Goal: Task Accomplishment & Management: Complete application form

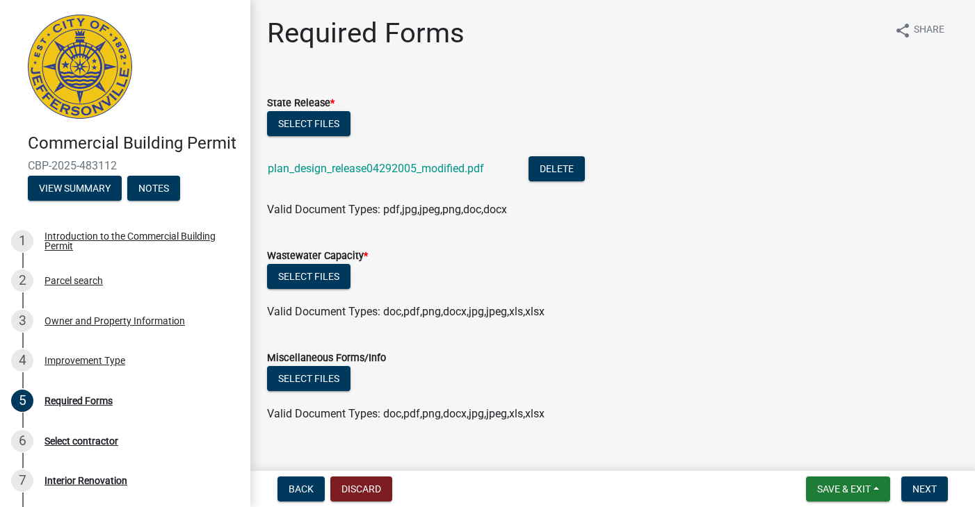
scroll to position [11, 0]
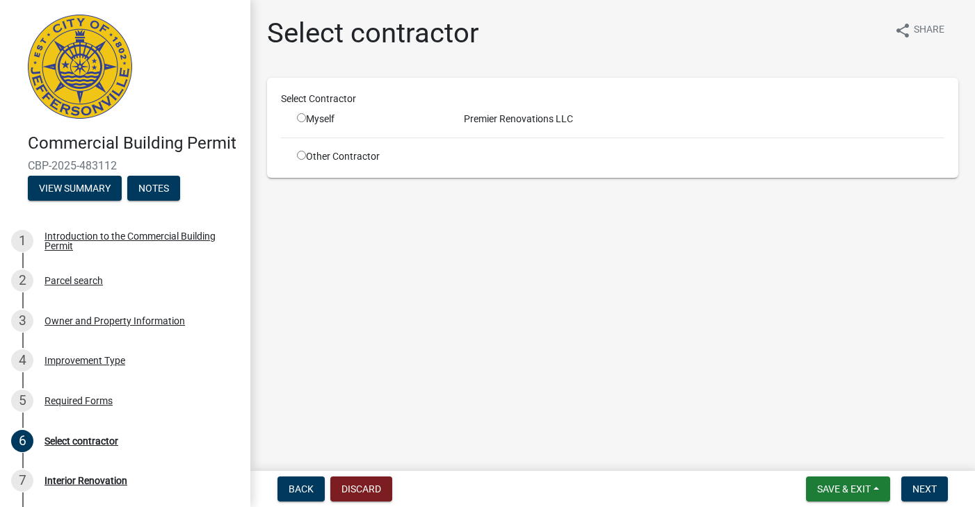
click at [301, 117] on input "radio" at bounding box center [301, 117] width 9 height 9
radio input "true"
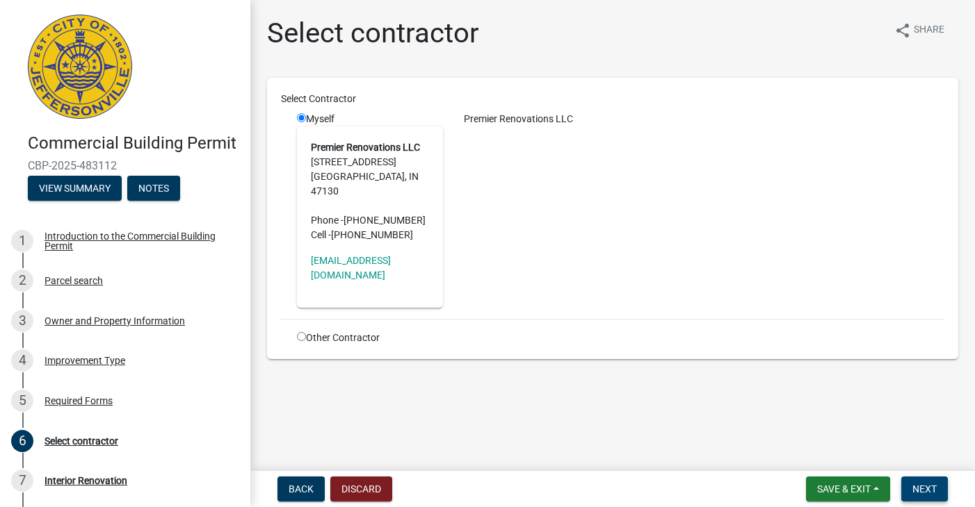
click at [911, 487] on button "Next" at bounding box center [924, 489] width 47 height 25
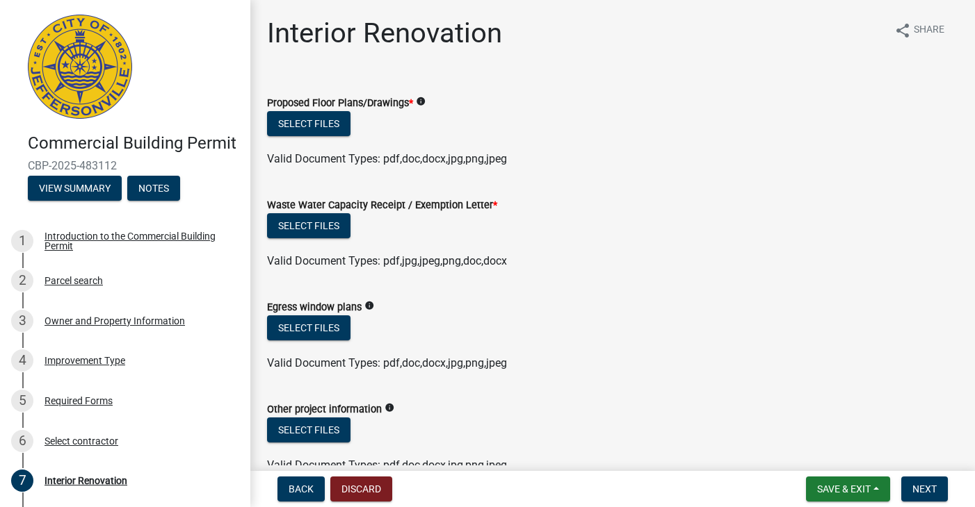
scroll to position [2, 0]
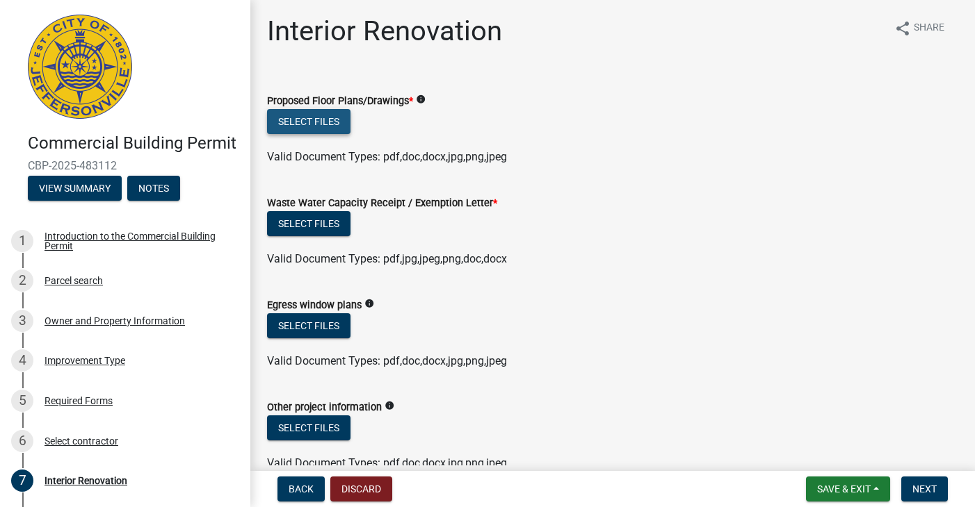
click at [329, 127] on button "Select files" at bounding box center [308, 121] width 83 height 25
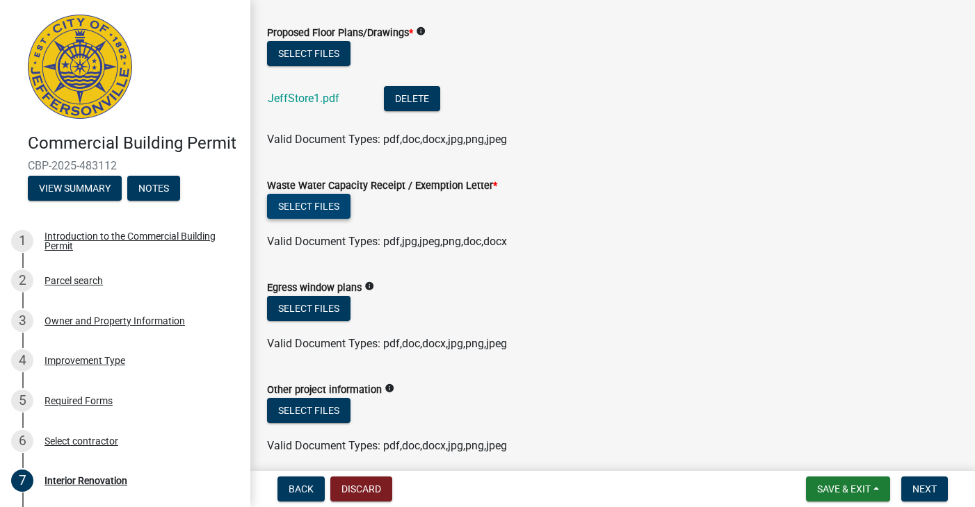
scroll to position [107, 0]
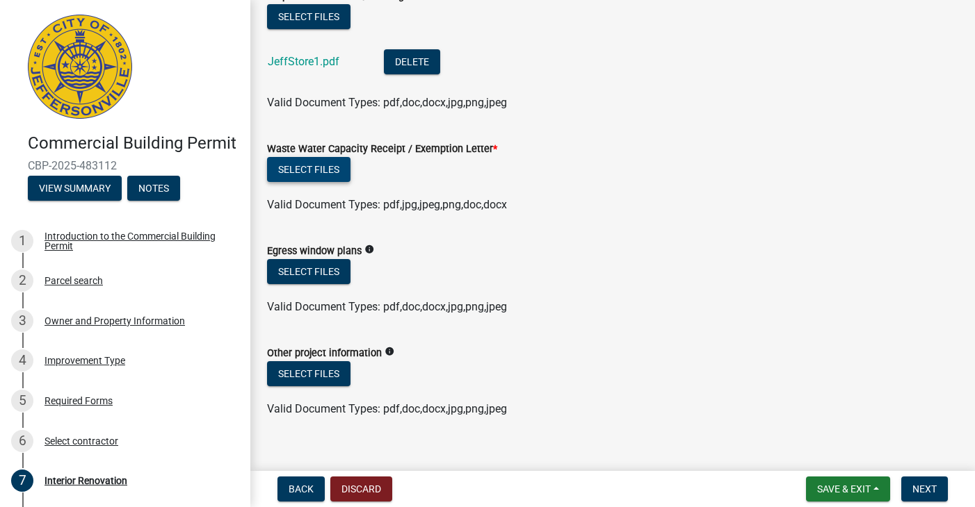
click at [330, 164] on button "Select files" at bounding box center [308, 169] width 83 height 25
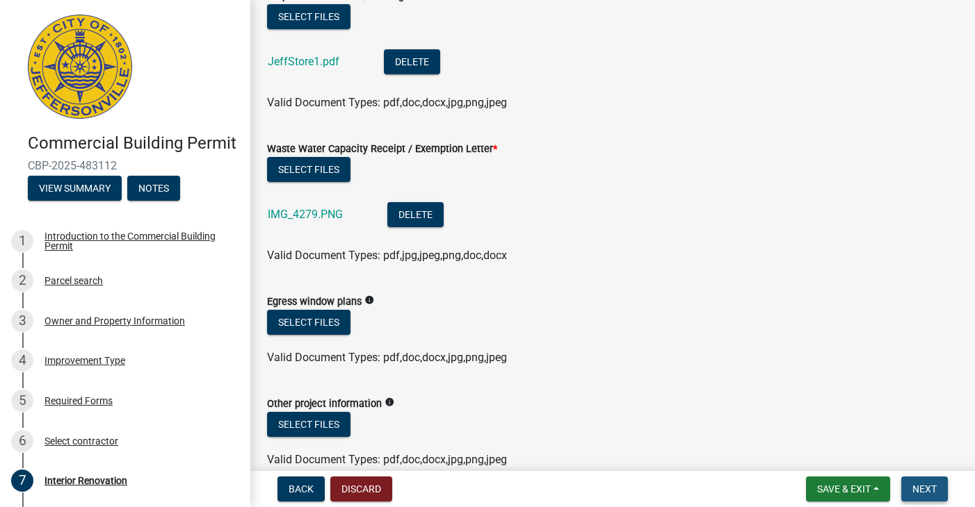
click at [935, 489] on span "Next" at bounding box center [924, 489] width 24 height 11
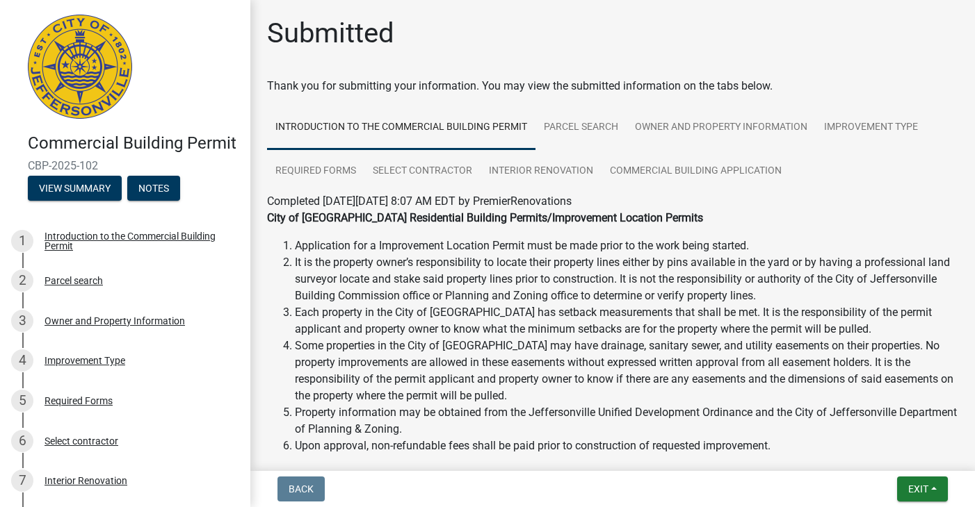
scroll to position [0, 0]
click at [699, 232] on div "City of Jeffersonville Residential Building Permits/Improvement Location Permit…" at bounding box center [612, 332] width 691 height 245
click at [904, 489] on button "Exit" at bounding box center [922, 489] width 51 height 25
click at [861, 453] on button "Save & Exit" at bounding box center [892, 453] width 111 height 33
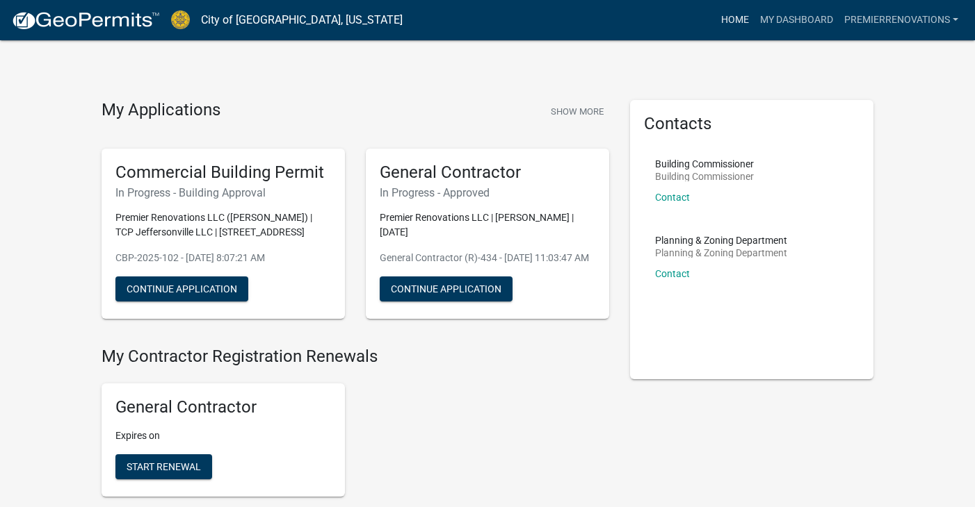
click at [733, 14] on link "Home" at bounding box center [734, 20] width 39 height 26
click at [724, 24] on link "Home" at bounding box center [734, 20] width 39 height 26
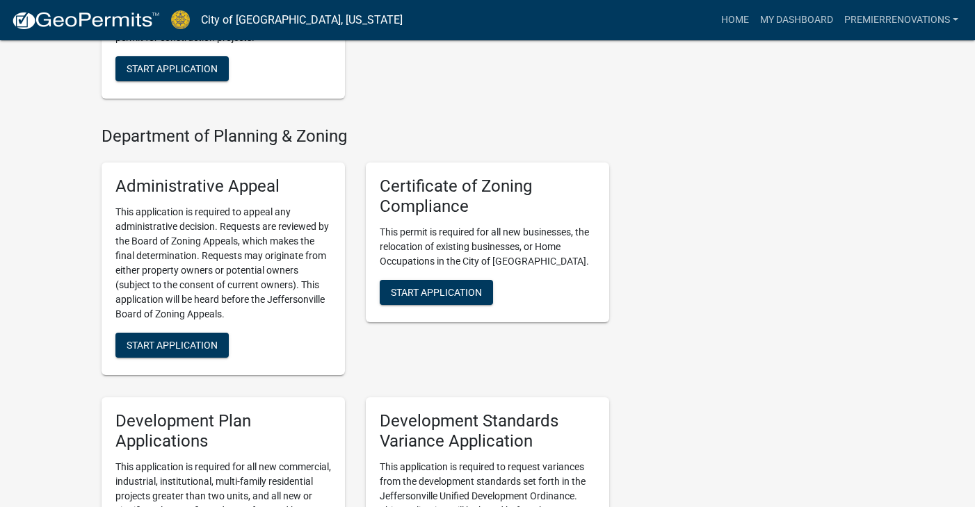
scroll to position [1556, 0]
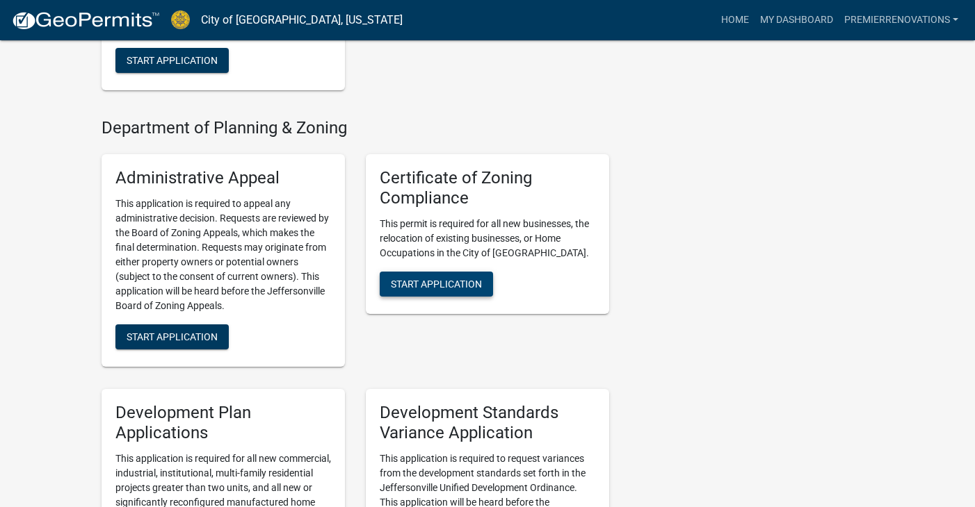
click at [451, 289] on span "Start Application" at bounding box center [436, 284] width 91 height 11
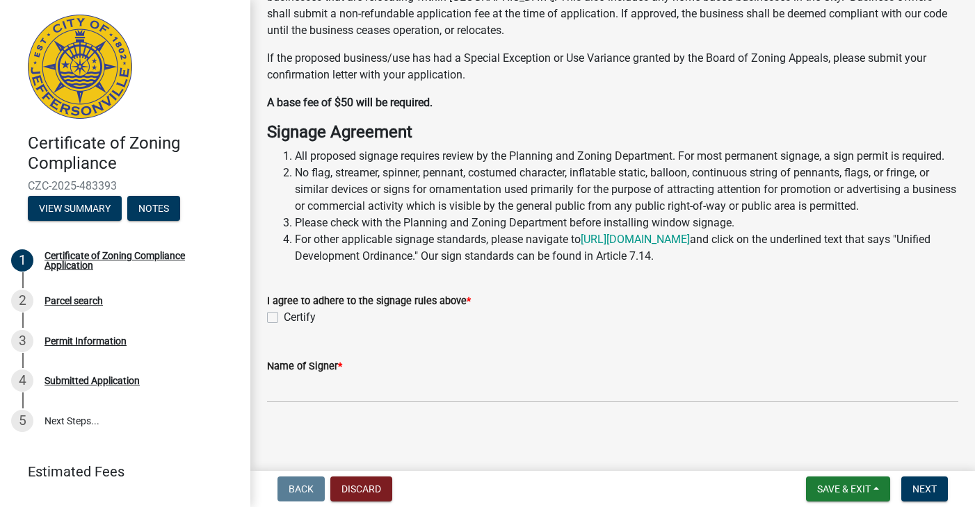
scroll to position [133, 0]
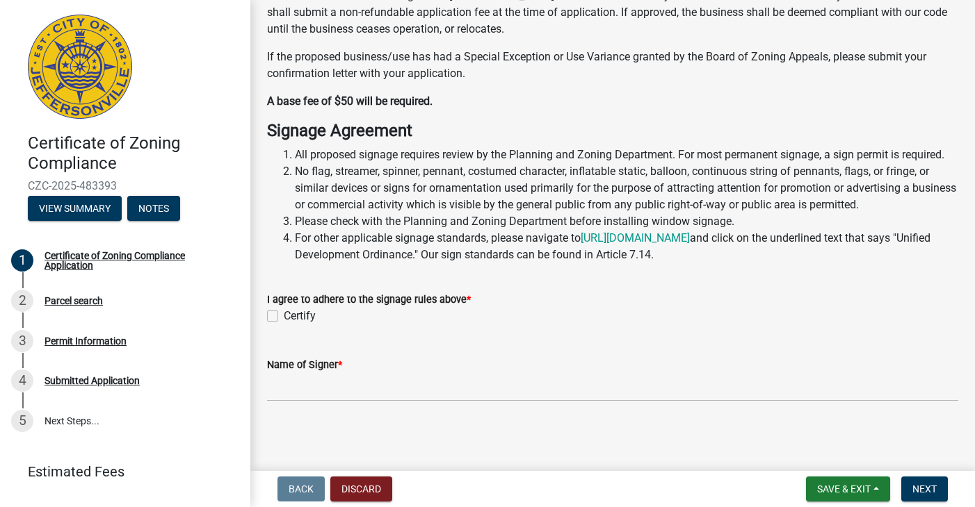
click at [297, 325] on label "Certify" at bounding box center [300, 316] width 32 height 17
click at [293, 317] on input "Certify" at bounding box center [288, 312] width 9 height 9
checkbox input "true"
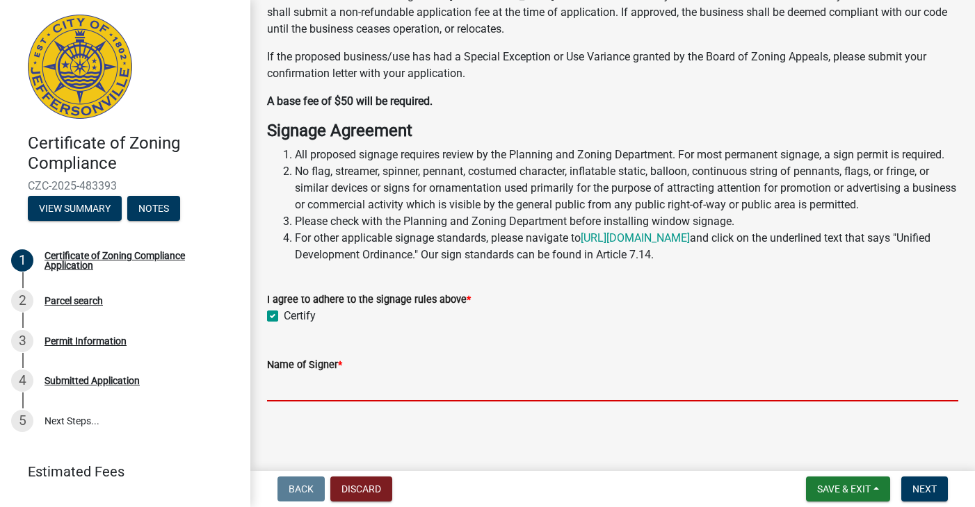
click at [305, 402] on input "Name of Signer *" at bounding box center [612, 387] width 691 height 29
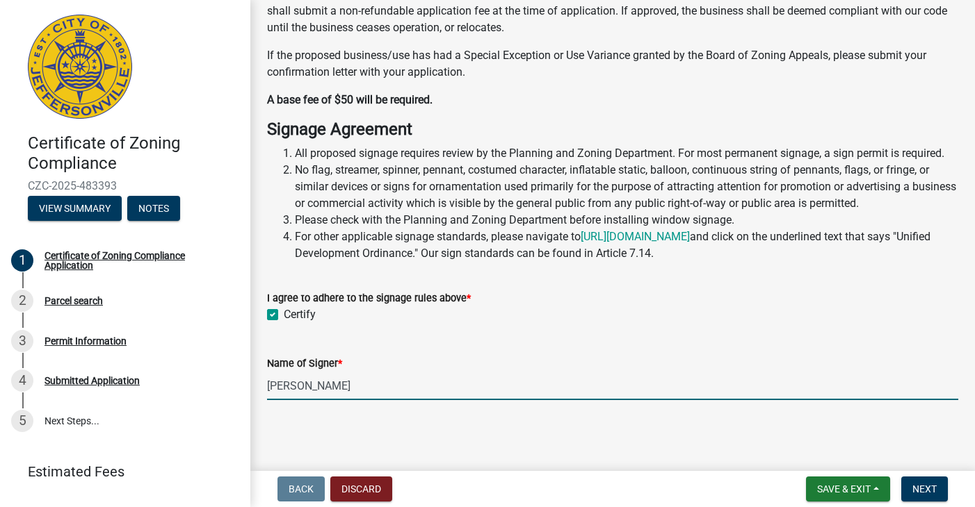
scroll to position [141, 0]
type input "Jake Anderson"
click at [370, 396] on input "Jake Anderson" at bounding box center [612, 386] width 691 height 29
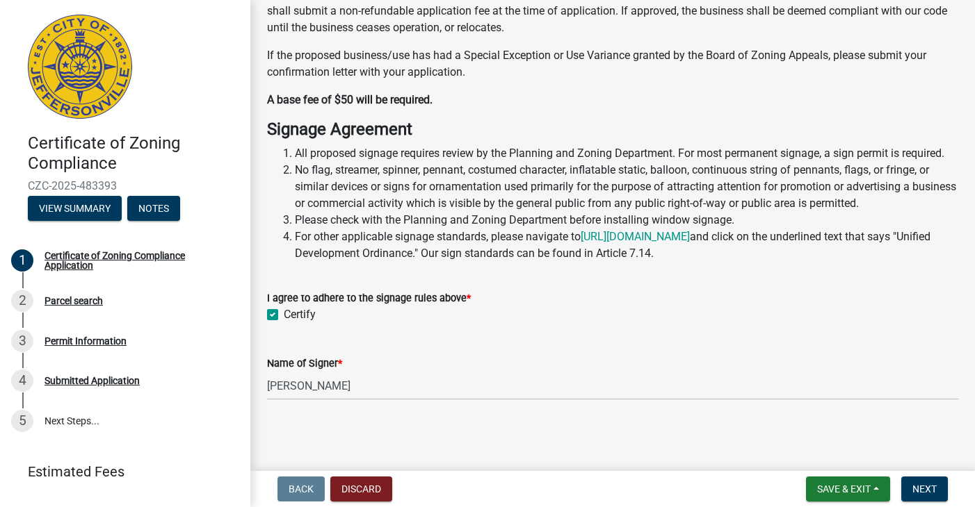
type input "[PERSON_NAME]"
click at [526, 162] on li "All proposed signage requires review by the Planning and Zoning Department. For…" at bounding box center [626, 153] width 663 height 17
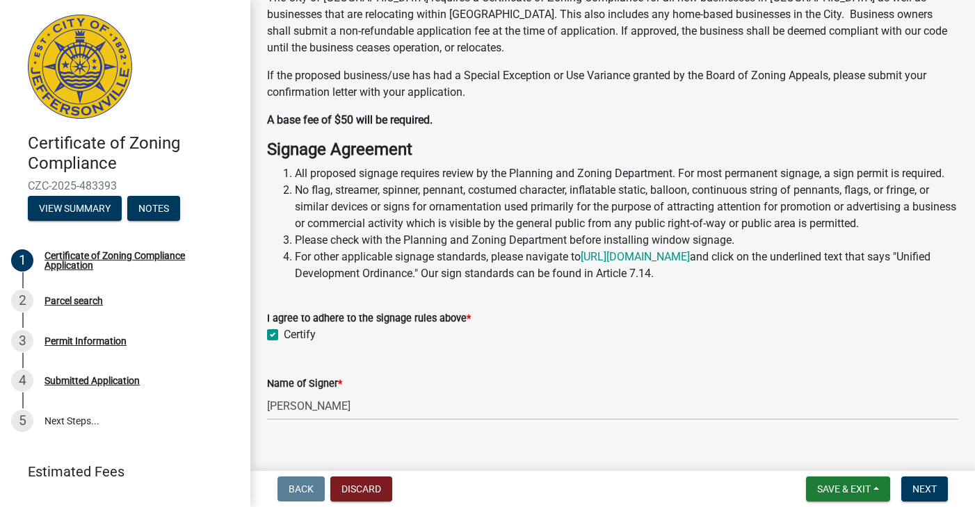
scroll to position [115, 0]
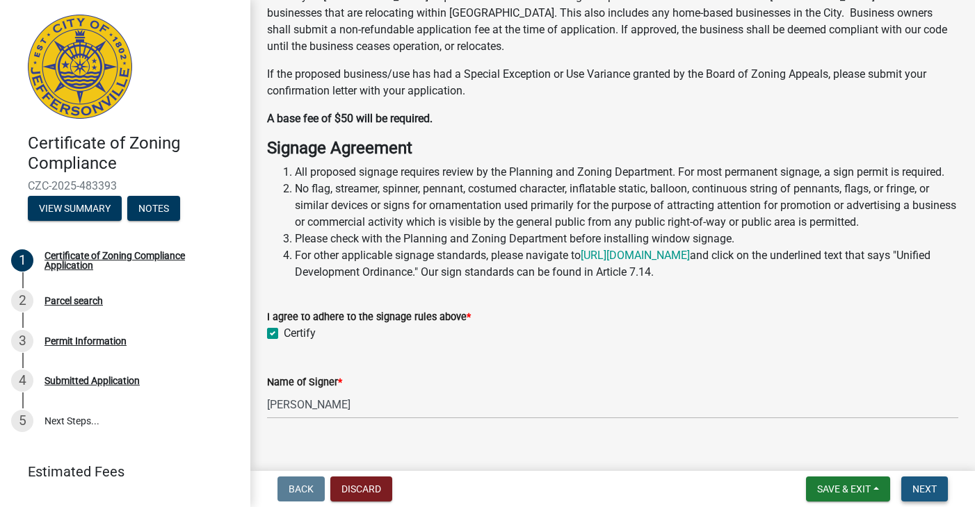
click at [933, 496] on button "Next" at bounding box center [924, 489] width 47 height 25
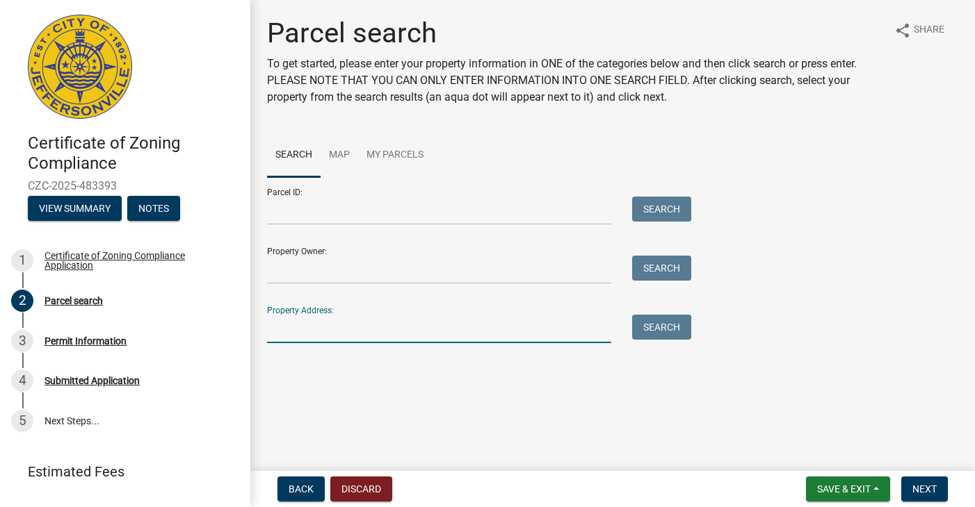
click at [445, 330] on input "Property Address:" at bounding box center [439, 329] width 344 height 29
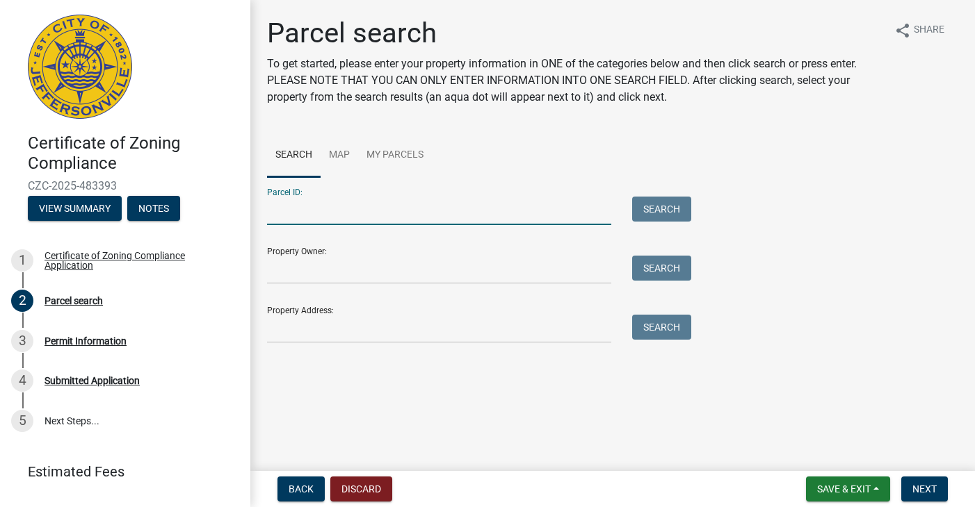
click at [348, 218] on input "Parcel ID:" at bounding box center [439, 211] width 344 height 29
type input "10-19-02-200-334.000-009"
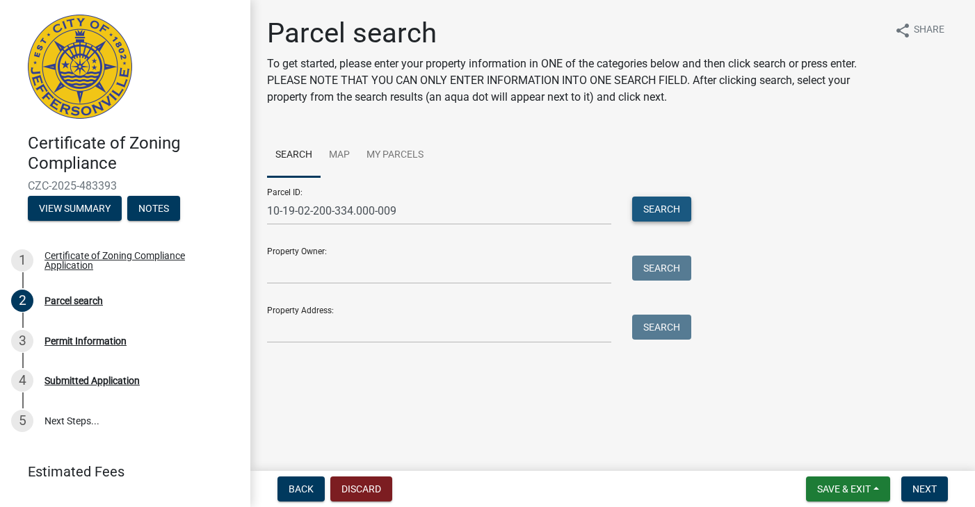
click at [674, 206] on button "Search" at bounding box center [661, 209] width 59 height 25
click at [667, 212] on button "Search" at bounding box center [661, 209] width 59 height 25
click at [658, 213] on button "Search" at bounding box center [661, 209] width 59 height 25
click at [685, 202] on button "Search" at bounding box center [661, 209] width 59 height 25
click at [751, 393] on main "Parcel search To get started, please enter your property information in ONE of …" at bounding box center [612, 233] width 724 height 466
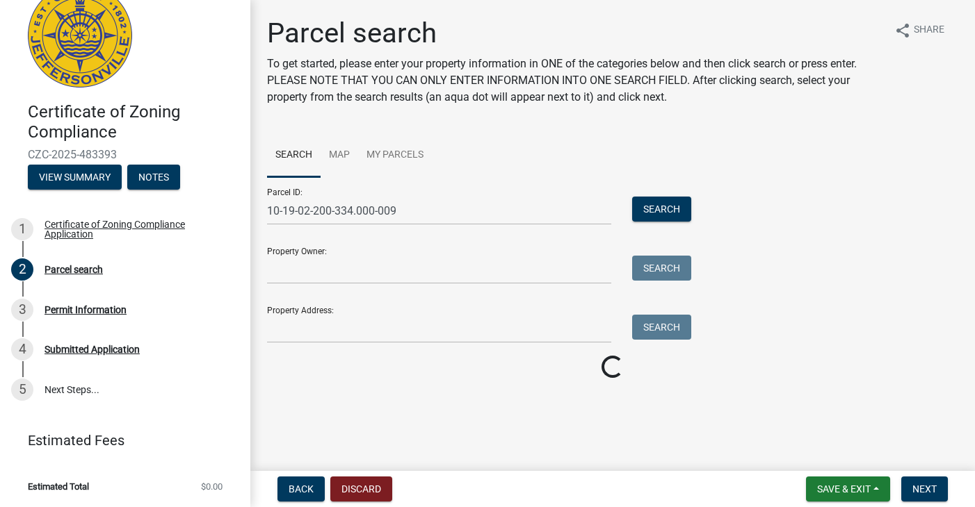
scroll to position [31, 0]
click at [401, 208] on input "10-19-02-200-334.000-009" at bounding box center [439, 211] width 344 height 29
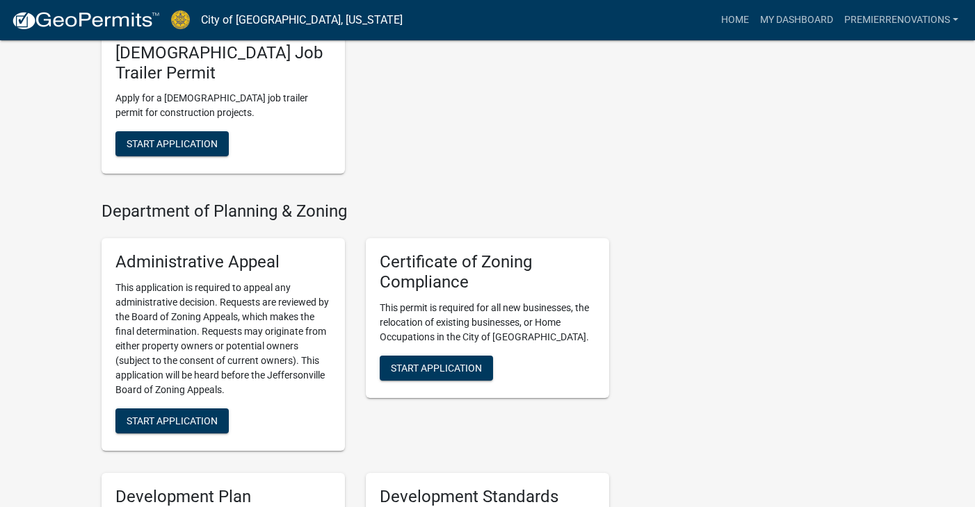
scroll to position [1497, 0]
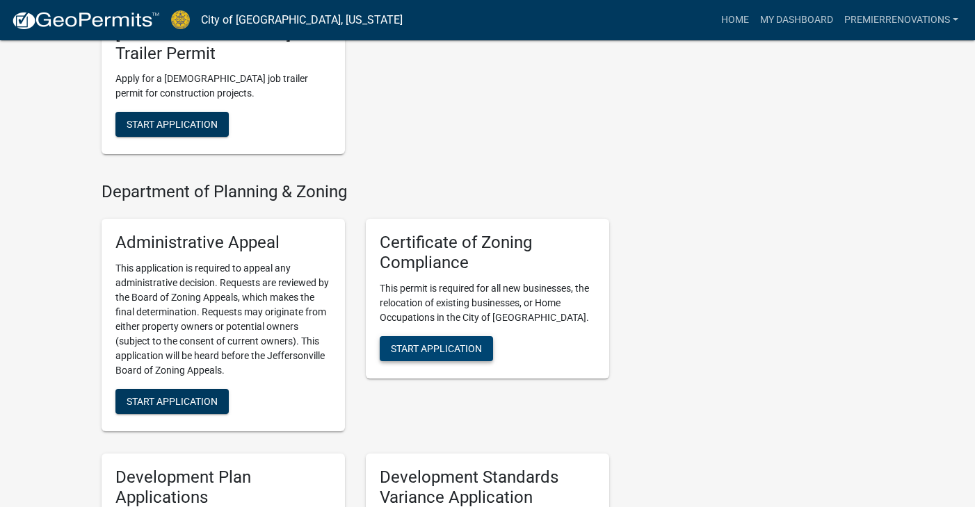
click at [468, 346] on span "Start Application" at bounding box center [436, 348] width 91 height 11
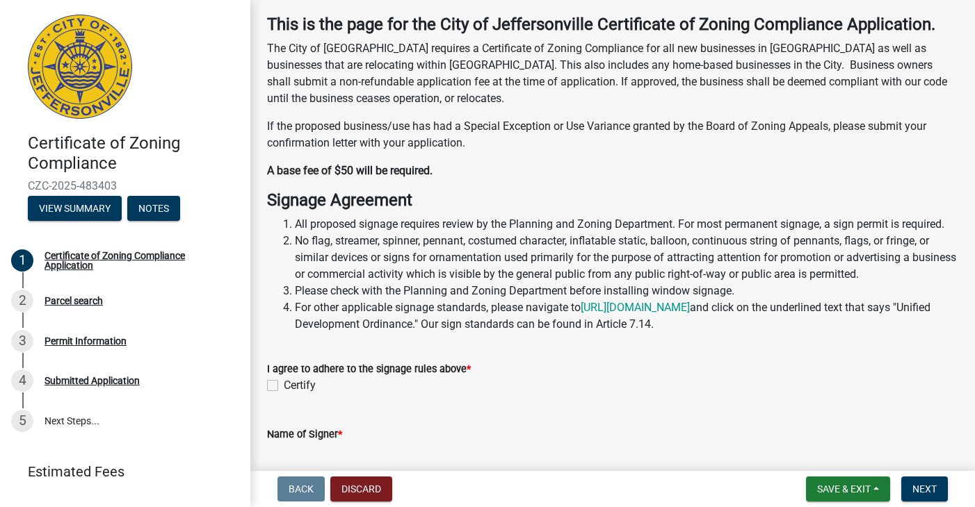
scroll to position [69, 0]
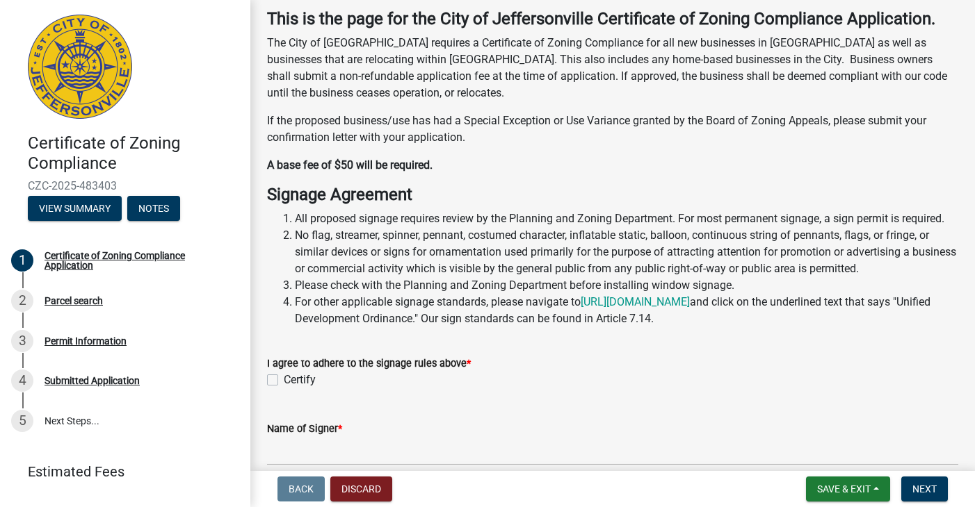
click at [262, 389] on div "I agree to adhere to the signage rules above * Certify" at bounding box center [613, 364] width 712 height 50
click at [284, 389] on label "Certify" at bounding box center [300, 380] width 32 height 17
click at [284, 381] on input "Certify" at bounding box center [288, 376] width 9 height 9
checkbox input "true"
click at [932, 488] on span "Next" at bounding box center [924, 489] width 24 height 11
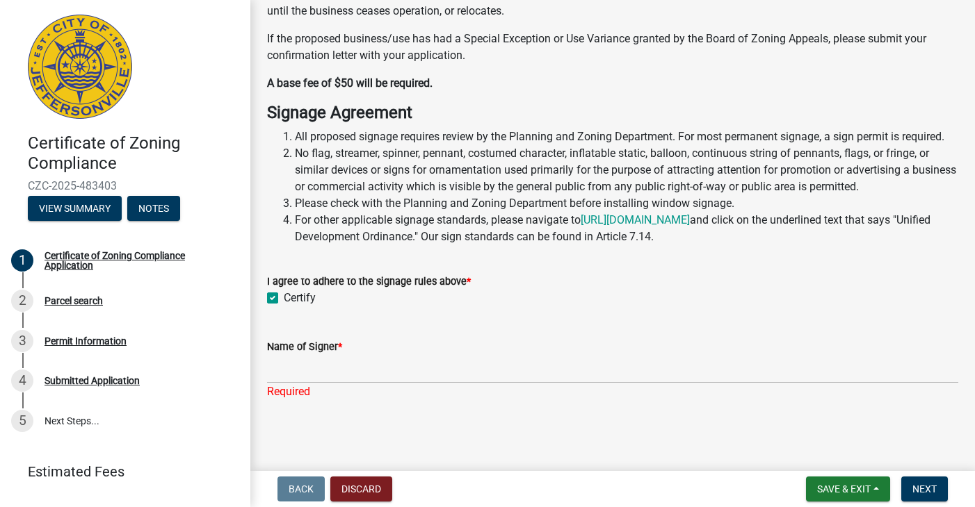
scroll to position [158, 0]
click at [374, 384] on input "Name of Signer *" at bounding box center [612, 369] width 691 height 29
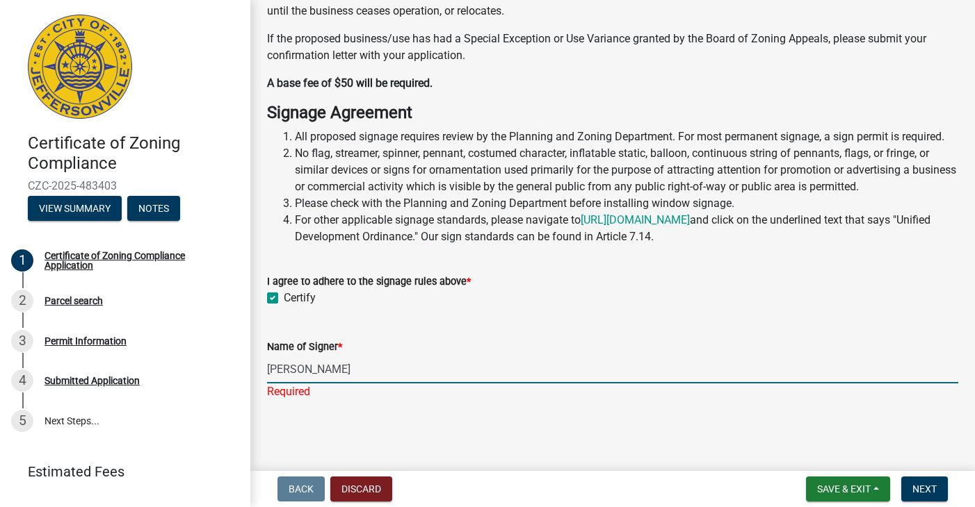
type input "[PERSON_NAME]"
click at [917, 492] on span "Next" at bounding box center [924, 489] width 24 height 11
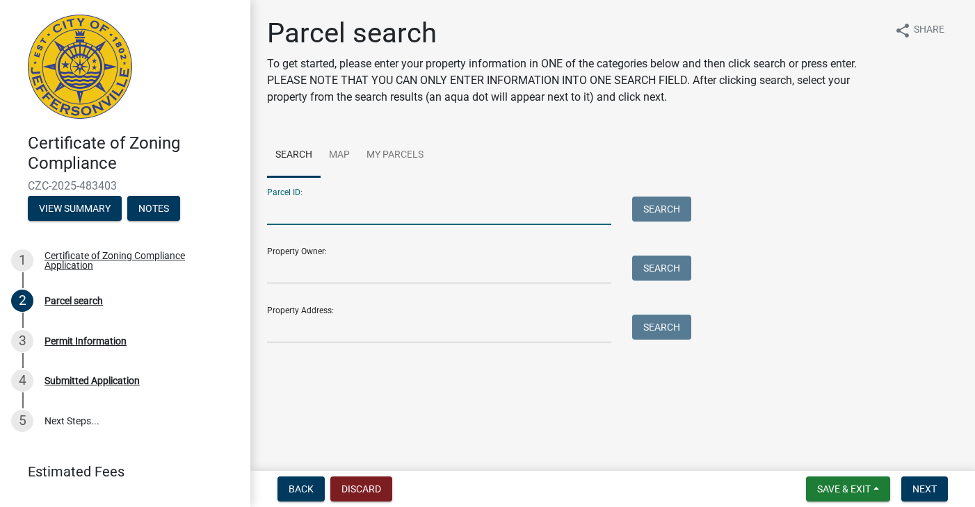
click at [446, 220] on input "Parcel ID:" at bounding box center [439, 211] width 344 height 29
type input "1"
type input "10-19-02-200-334.000-009"
click at [653, 203] on button "Search" at bounding box center [661, 209] width 59 height 25
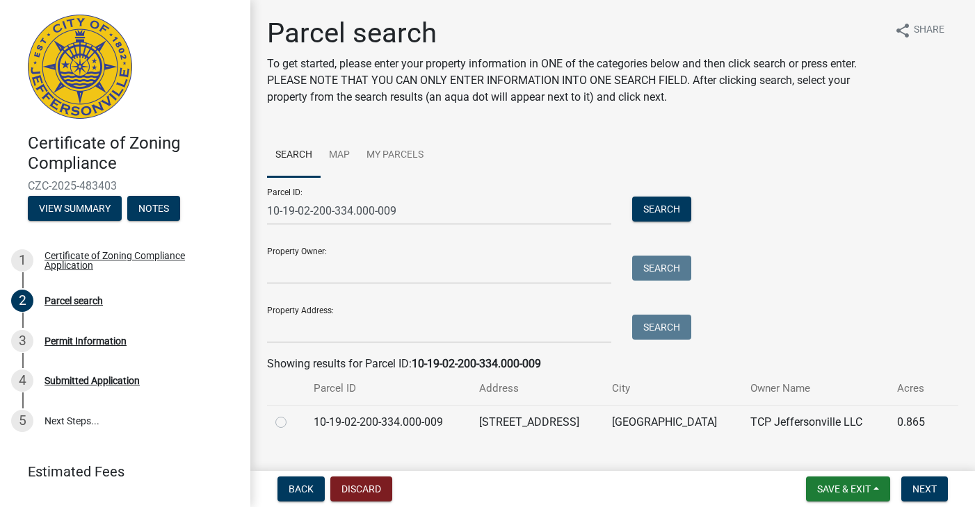
click at [343, 425] on td "10-19-02-200-334.000-009" at bounding box center [388, 422] width 166 height 34
click at [275, 421] on td at bounding box center [286, 422] width 38 height 34
click at [292, 414] on label at bounding box center [292, 414] width 0 height 0
click at [292, 423] on input "radio" at bounding box center [296, 418] width 9 height 9
radio input "true"
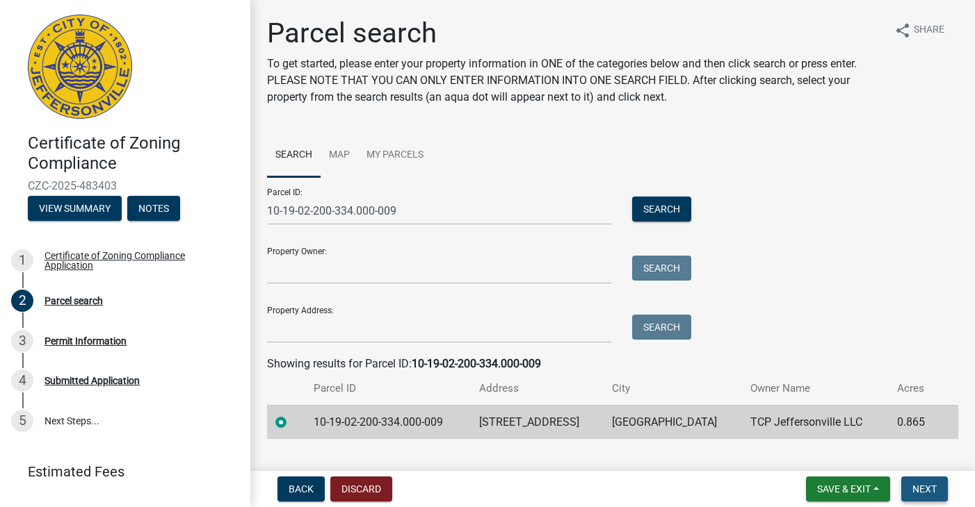
click at [934, 486] on span "Next" at bounding box center [924, 489] width 24 height 11
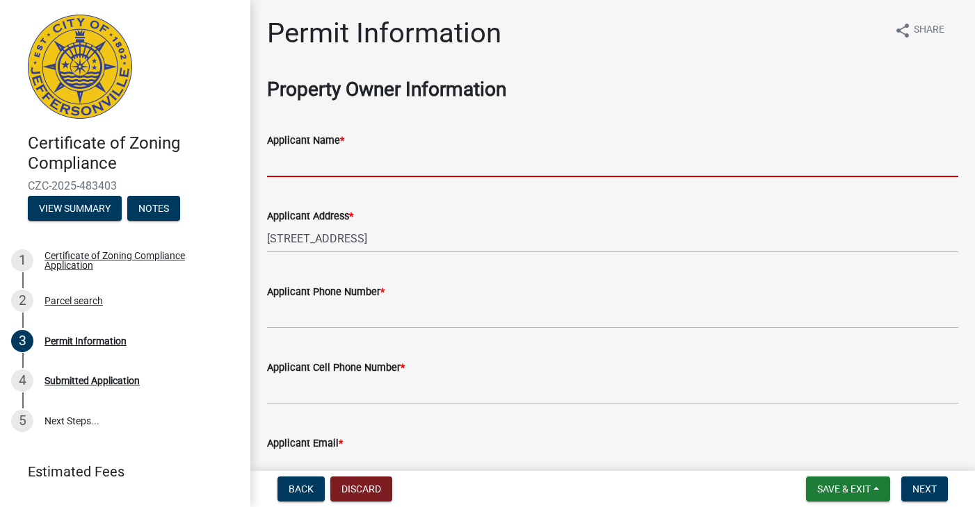
click at [349, 170] on input "Applicant Name *" at bounding box center [612, 163] width 691 height 29
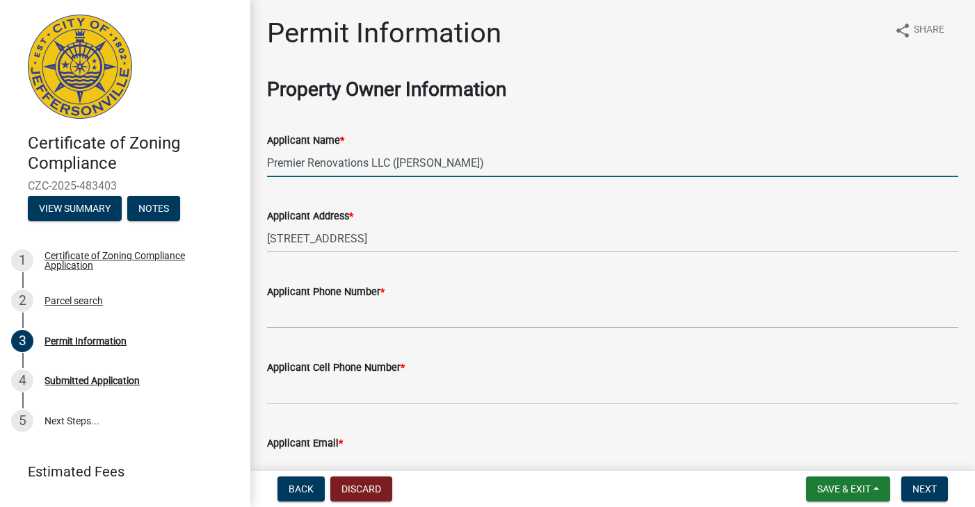
type input "Premier Renovations LLC ([PERSON_NAME])"
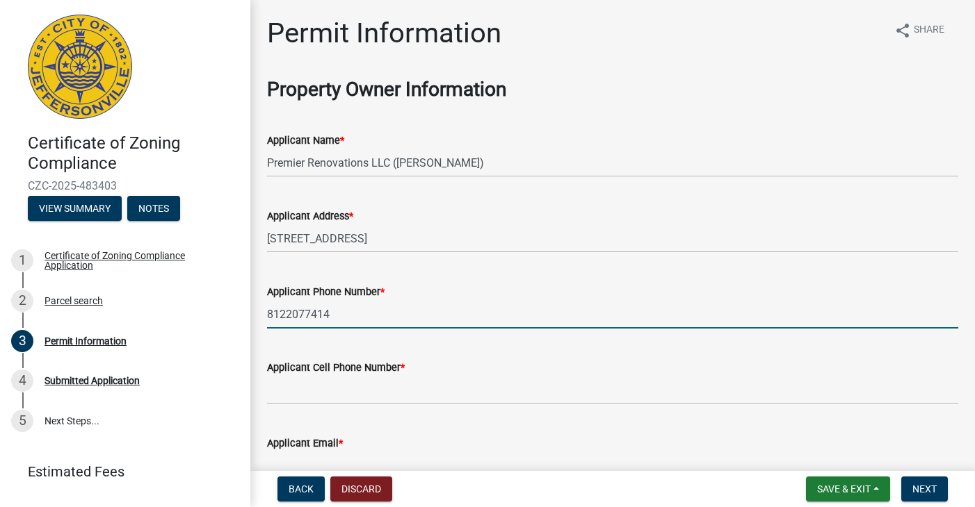
type input "8122077414"
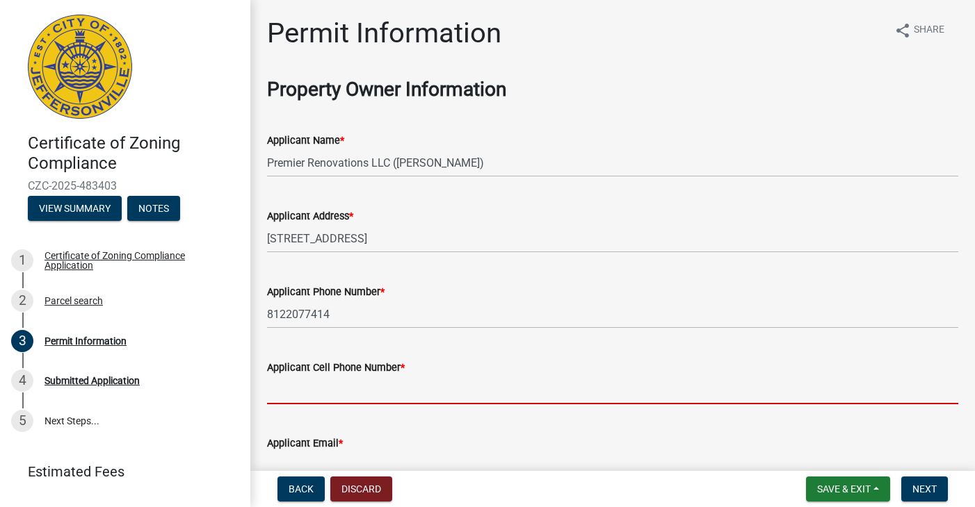
click at [321, 396] on input "Applicant Cell Phone Number *" at bounding box center [612, 390] width 691 height 29
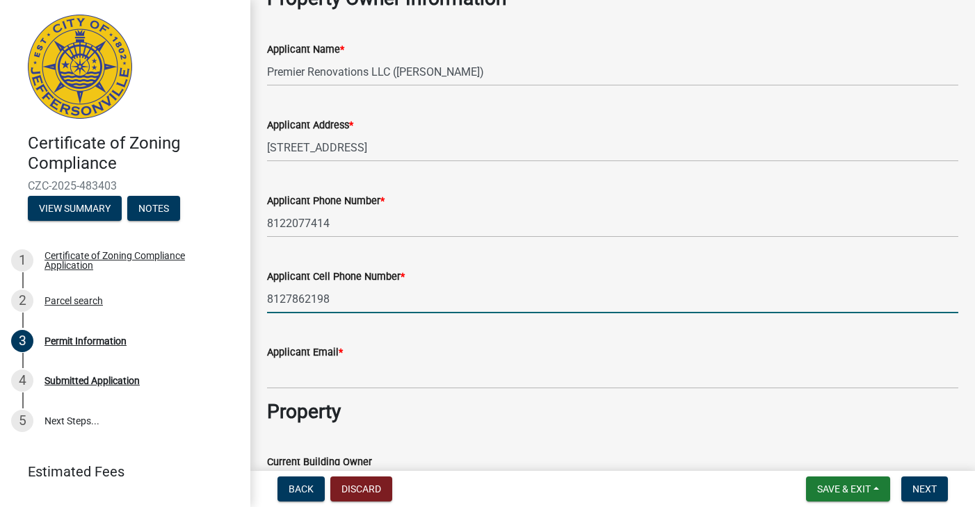
scroll to position [99, 0]
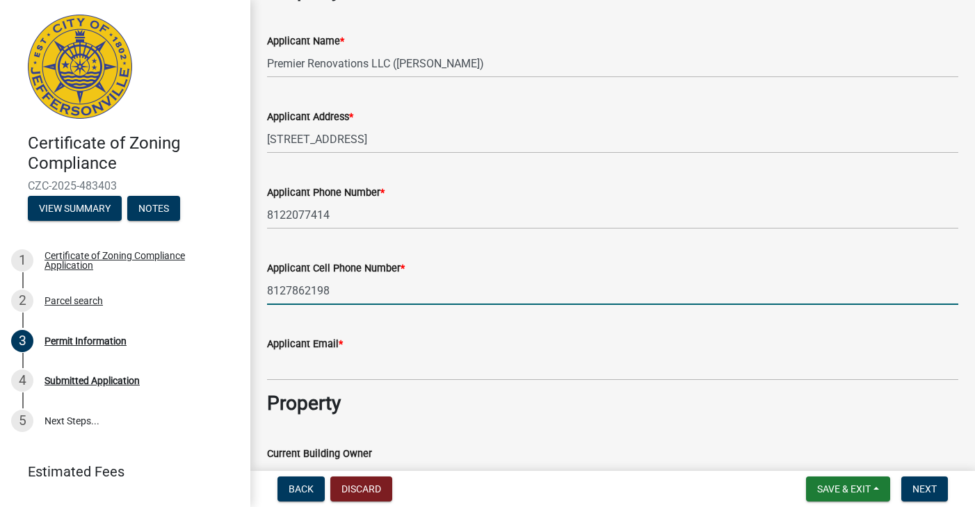
type input "8127862198"
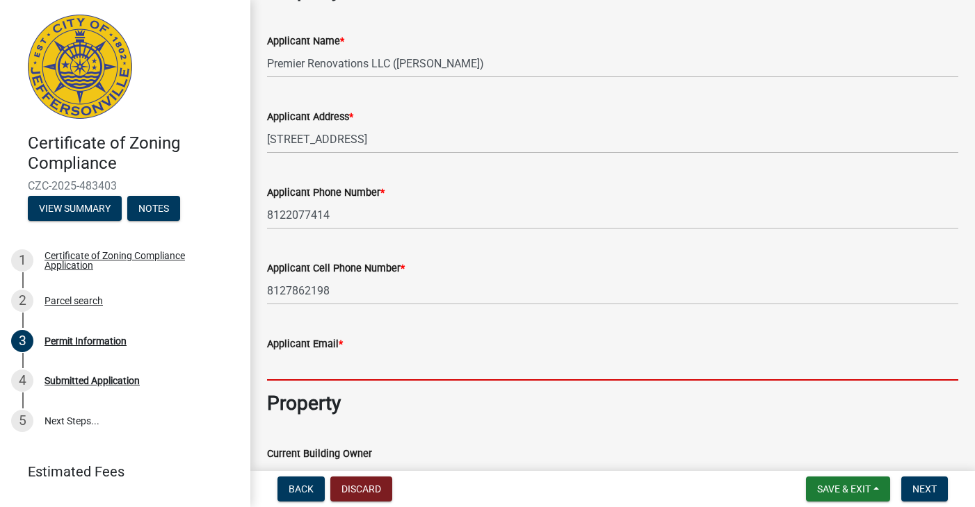
click at [290, 375] on input "Applicant Email *" at bounding box center [612, 366] width 691 height 29
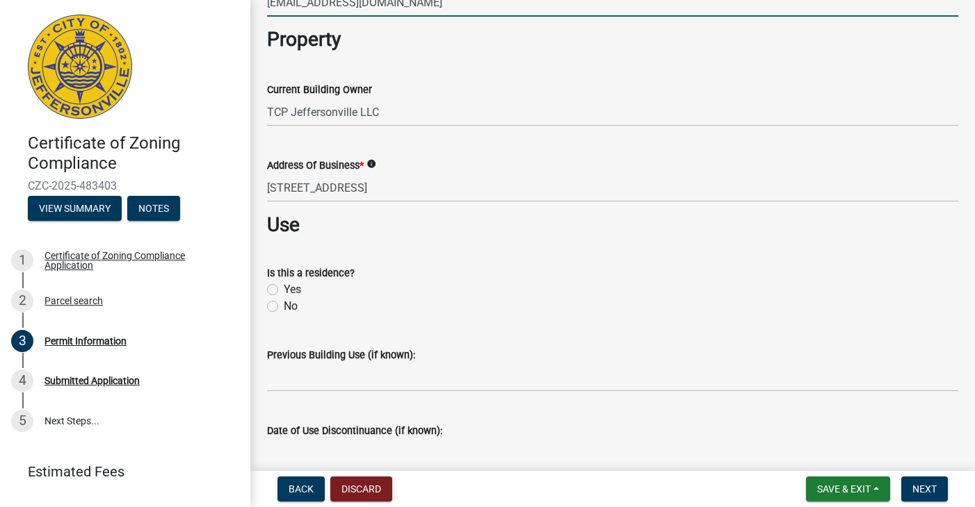
scroll to position [507, 0]
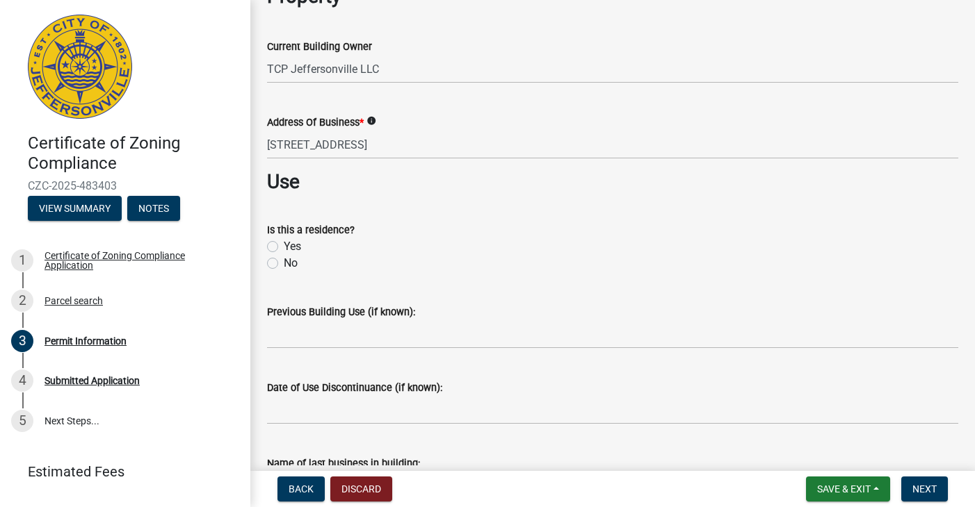
type input "[EMAIL_ADDRESS][DOMAIN_NAME]"
click at [289, 257] on label "No" at bounding box center [291, 263] width 14 height 17
click at [289, 257] on input "No" at bounding box center [288, 259] width 9 height 9
radio input "true"
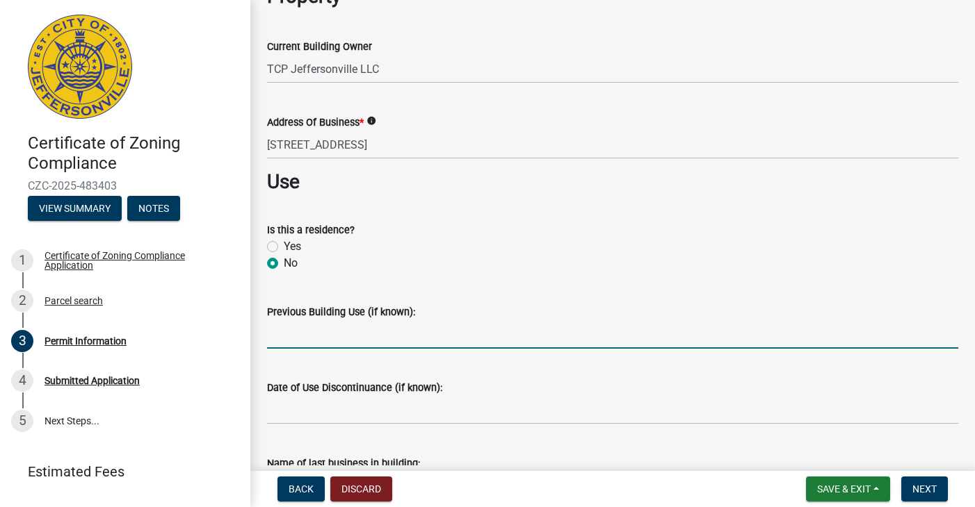
click at [346, 325] on input "Previous Building Use (if known):" at bounding box center [612, 334] width 691 height 29
type input "Vacant unit in commercial shopping center (commercial)"
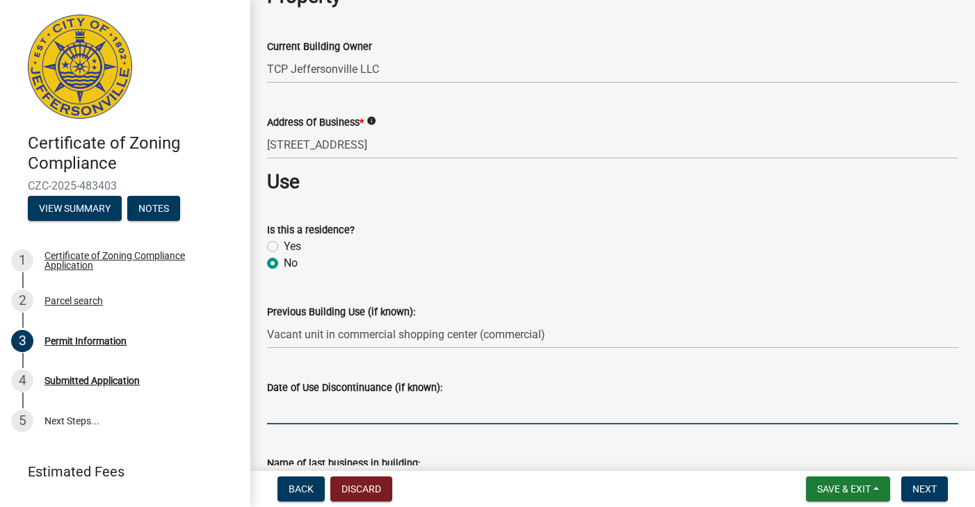
click at [323, 410] on input "Date of Use Discontinuance (if known):" at bounding box center [612, 410] width 691 height 29
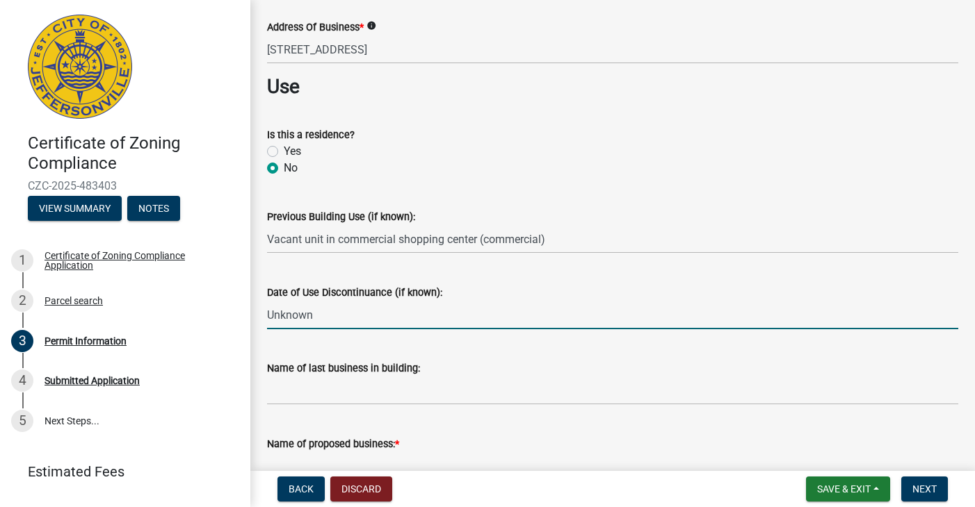
scroll to position [621, 0]
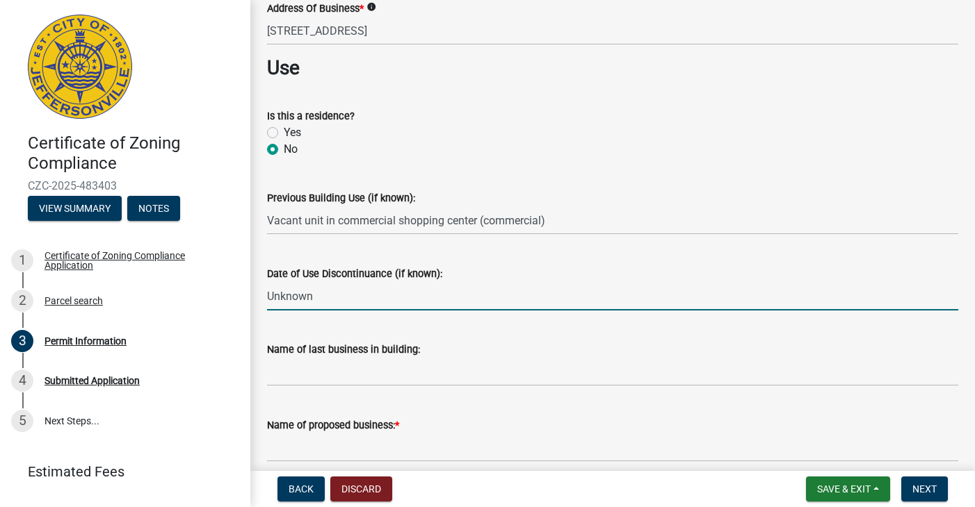
type input "Unknown"
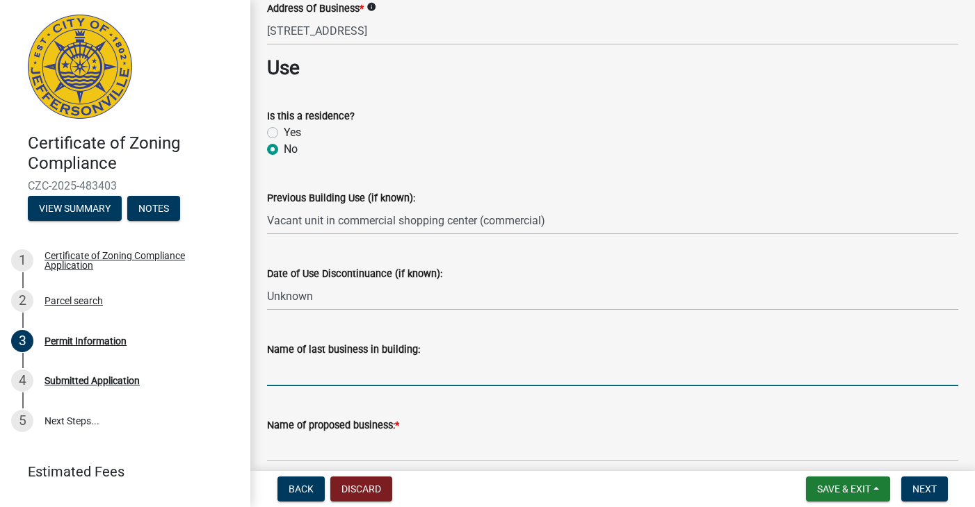
click at [350, 371] on input "Name of last business in building:" at bounding box center [612, 372] width 691 height 29
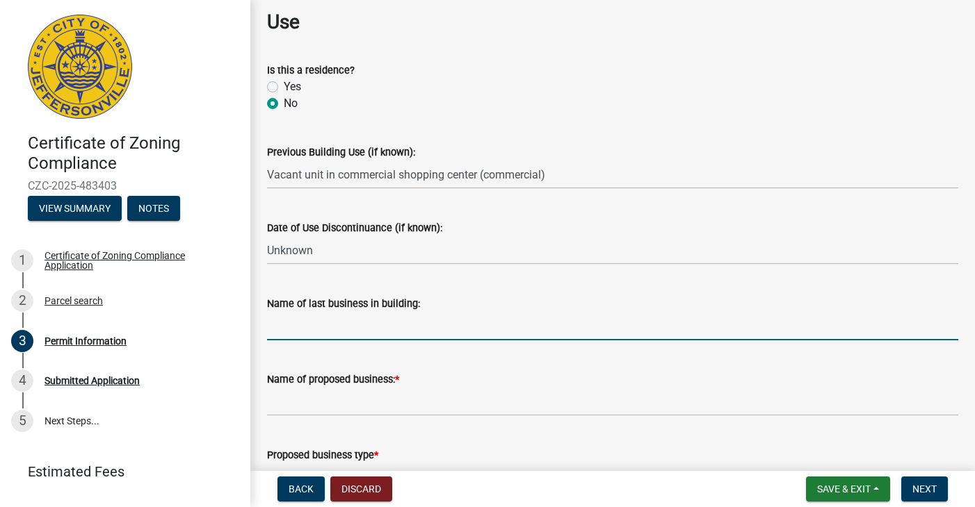
scroll to position [668, 0]
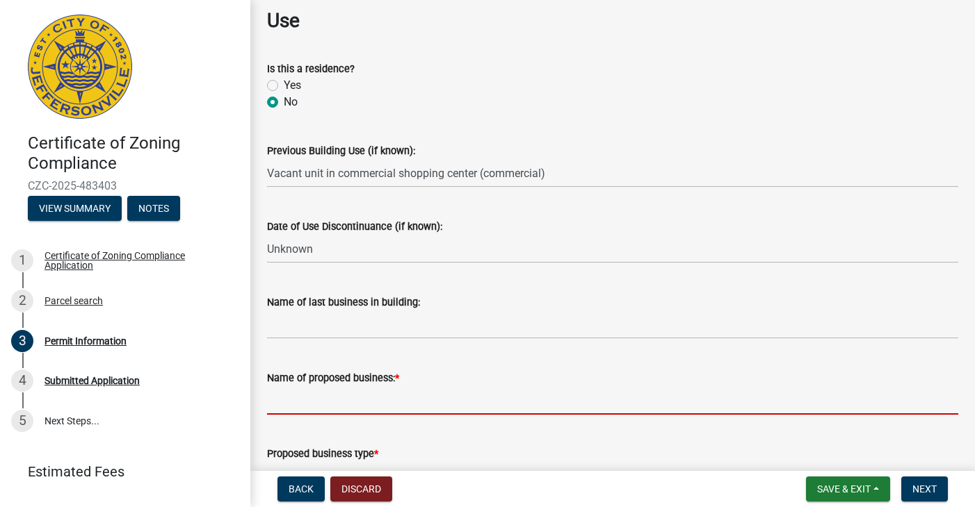
click at [397, 387] on input "Name of proposed business: *" at bounding box center [612, 401] width 691 height 29
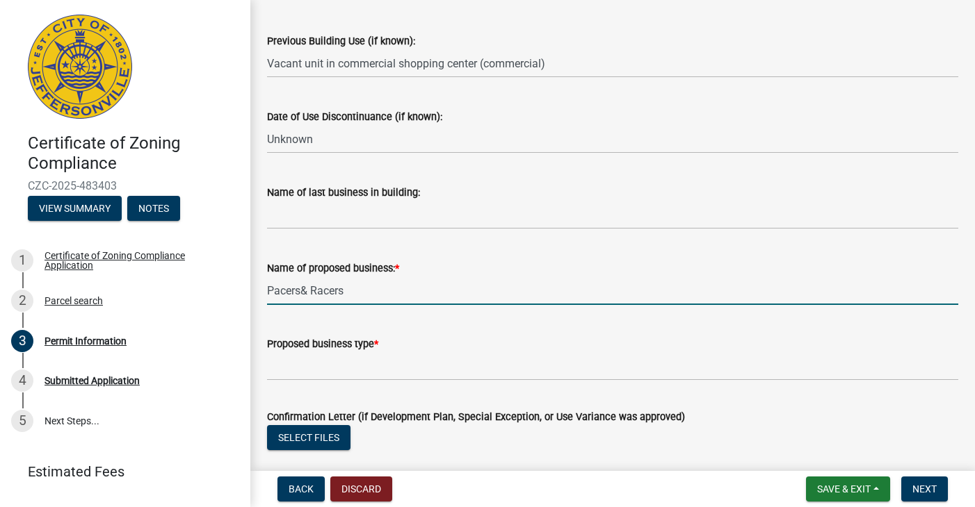
scroll to position [780, 0]
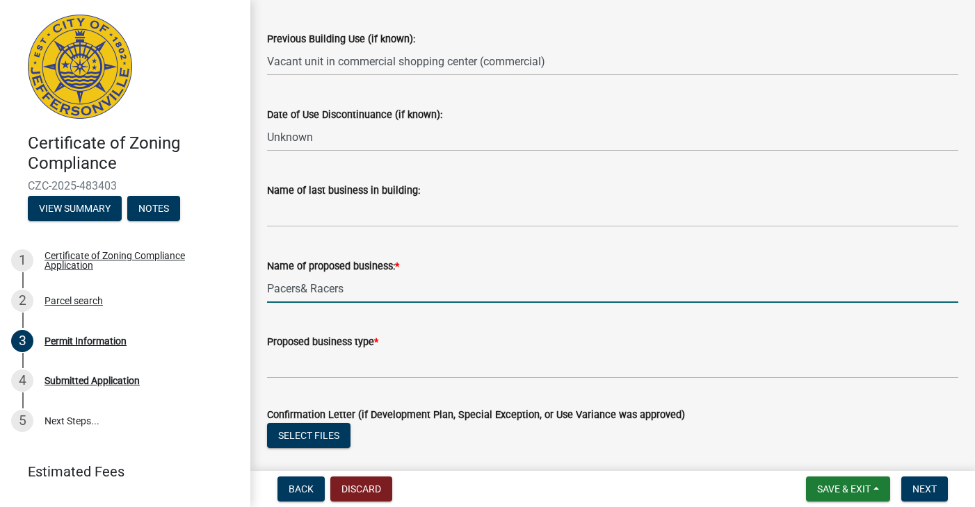
click at [300, 284] on input "Pacers& Racers" at bounding box center [612, 289] width 691 height 29
type input "Pacers & Racers"
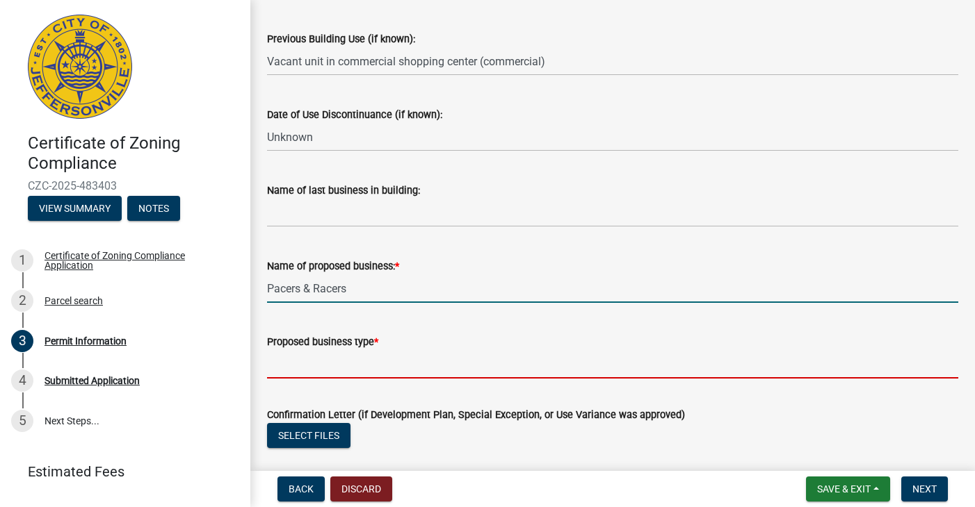
click at [338, 366] on input "Proposed business type *" at bounding box center [612, 364] width 691 height 29
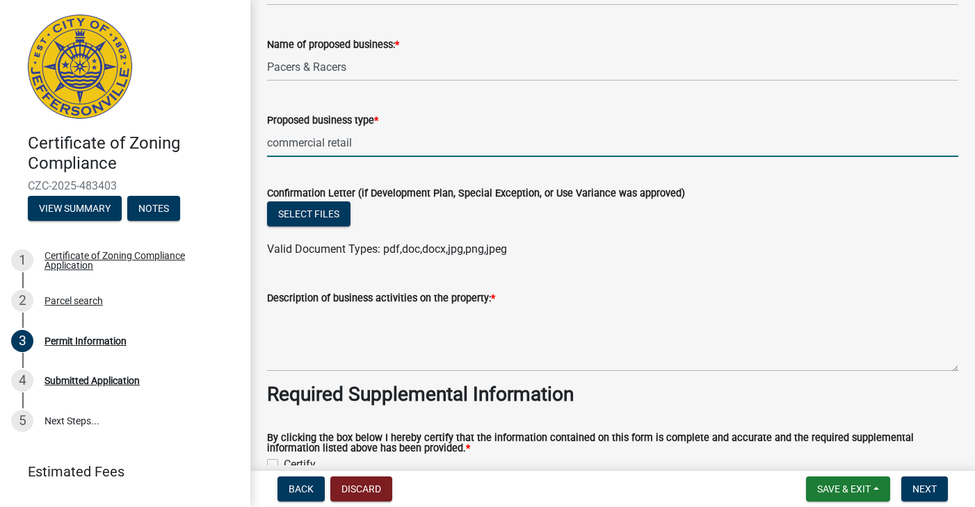
scroll to position [1007, 0]
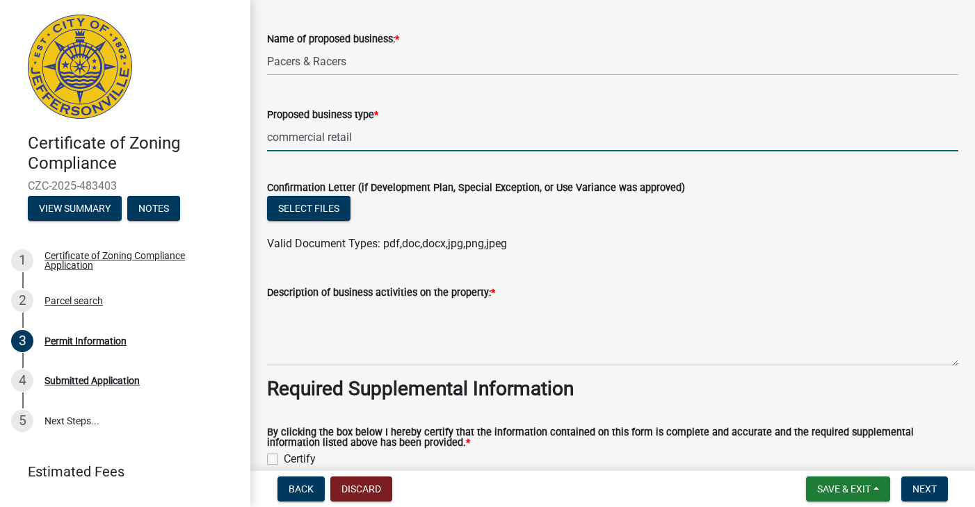
type input "commercial retail"
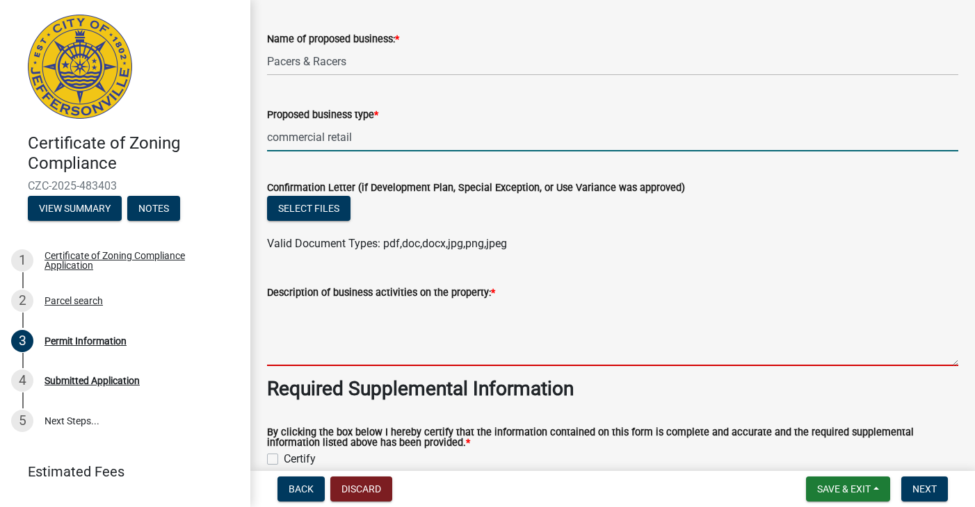
click at [346, 348] on textarea "Description of business activities on the property: *" at bounding box center [612, 333] width 691 height 65
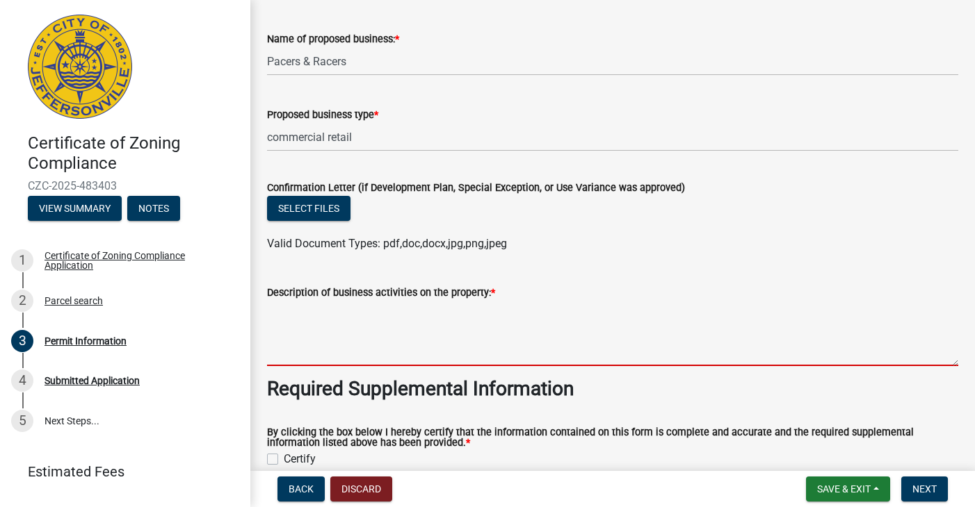
type textarea "C"
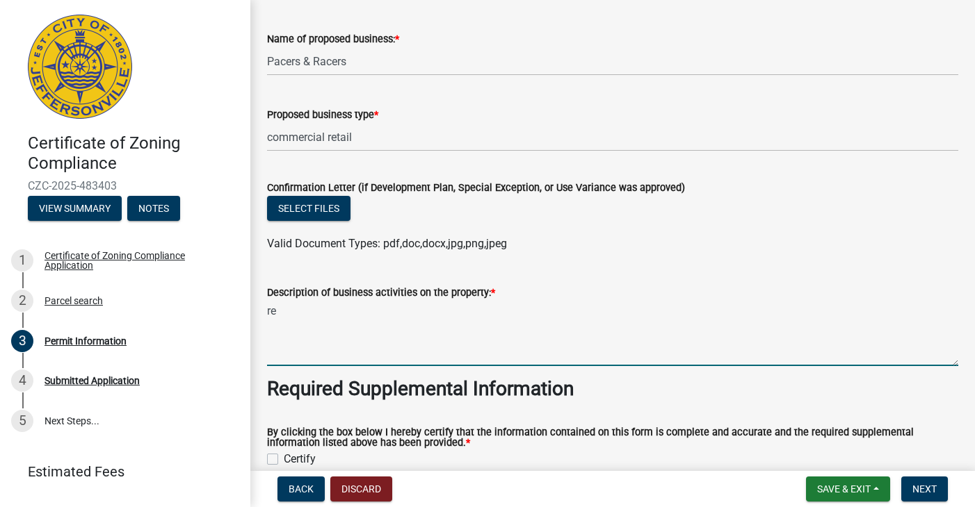
type textarea "r"
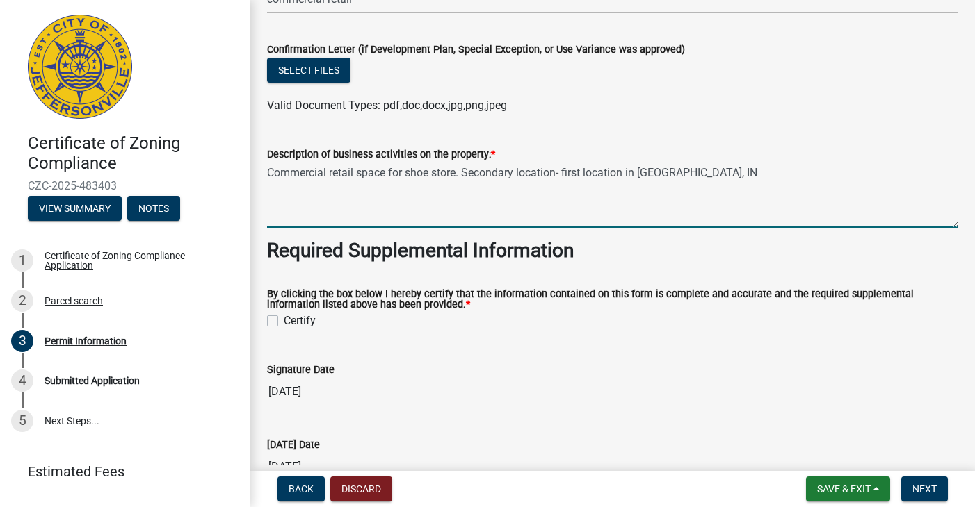
scroll to position [1151, 0]
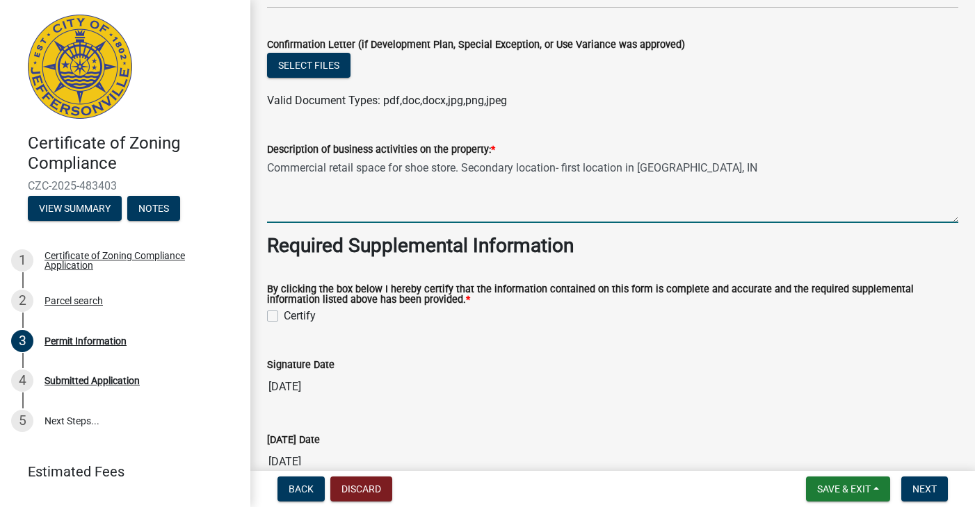
drag, startPoint x: 464, startPoint y: 166, endPoint x: 715, endPoint y: 184, distance: 250.9
click at [715, 184] on textarea "Commercial retail space for shoe store. Secondary location- first location in […" at bounding box center [612, 190] width 691 height 65
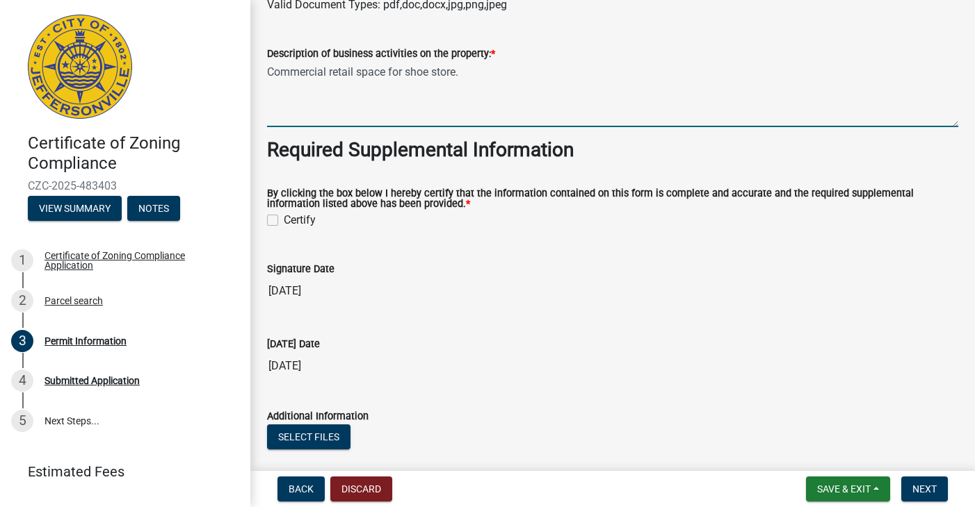
scroll to position [1249, 0]
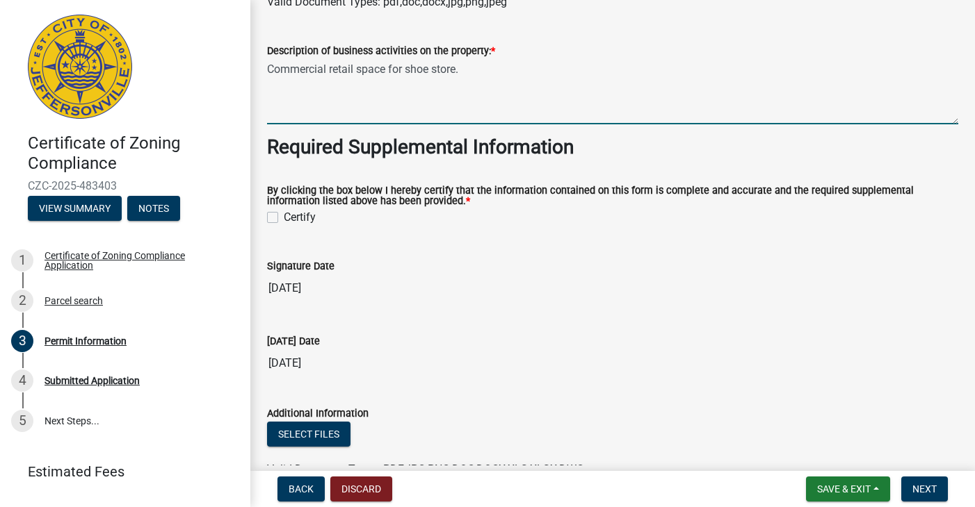
type textarea "Commercial retail space for shoe store."
click at [284, 216] on label "Certify" at bounding box center [300, 217] width 32 height 17
click at [284, 216] on input "Certify" at bounding box center [288, 213] width 9 height 9
checkbox input "true"
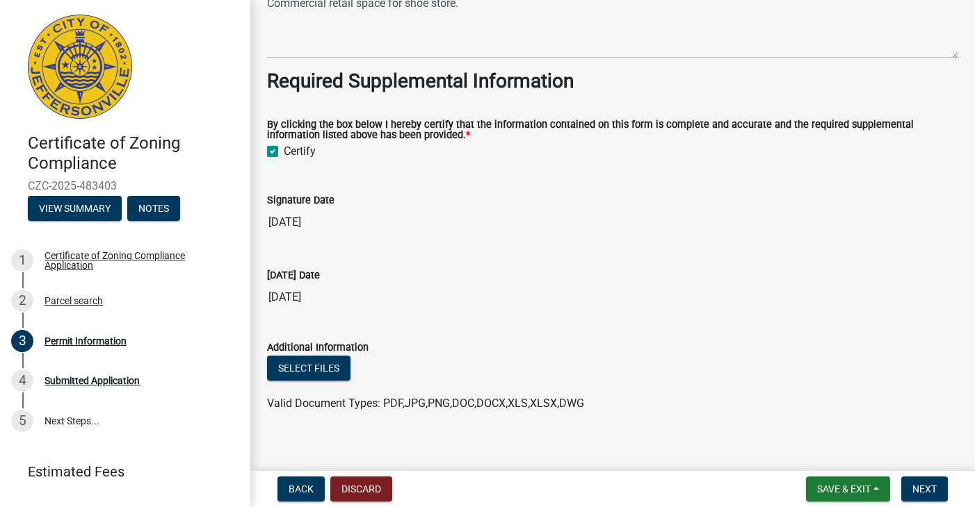
scroll to position [1315, 0]
click at [924, 485] on span "Next" at bounding box center [924, 489] width 24 height 11
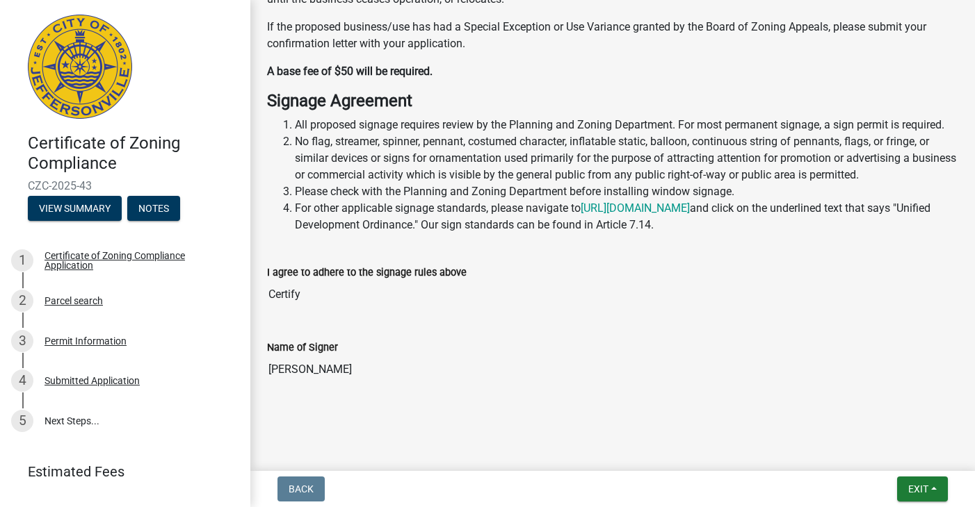
scroll to position [0, 0]
click at [928, 489] on span "Exit" at bounding box center [918, 489] width 20 height 11
click at [867, 455] on button "Save & Exit" at bounding box center [892, 453] width 111 height 33
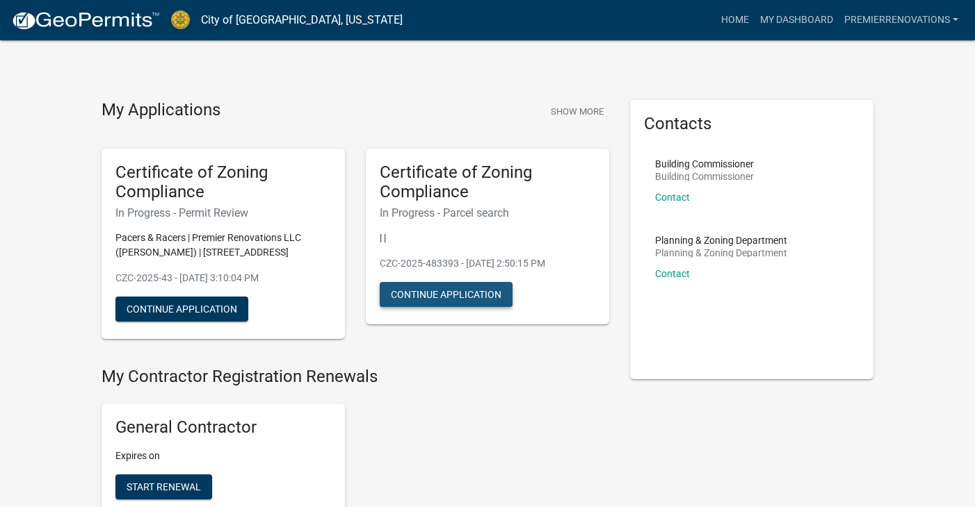
click at [442, 298] on button "Continue Application" at bounding box center [446, 294] width 133 height 25
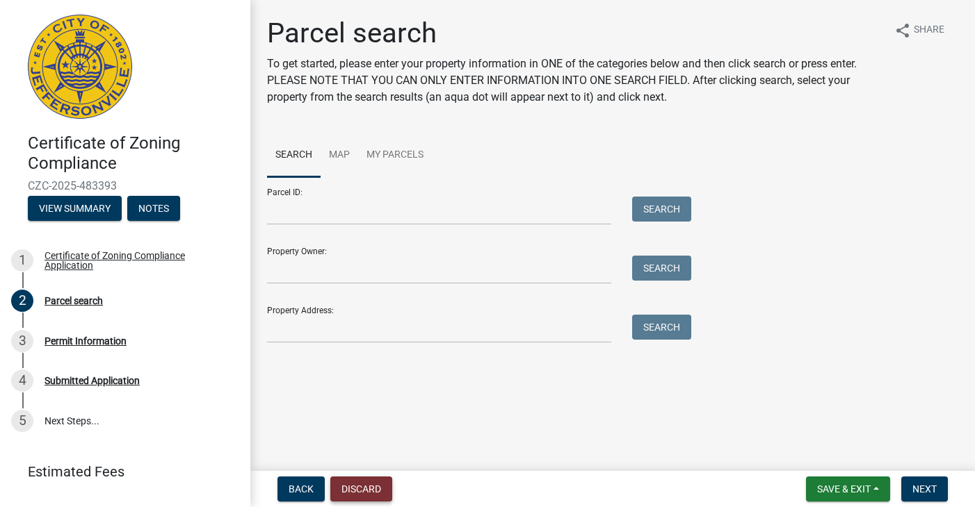
click at [371, 492] on button "Discard" at bounding box center [361, 489] width 62 height 25
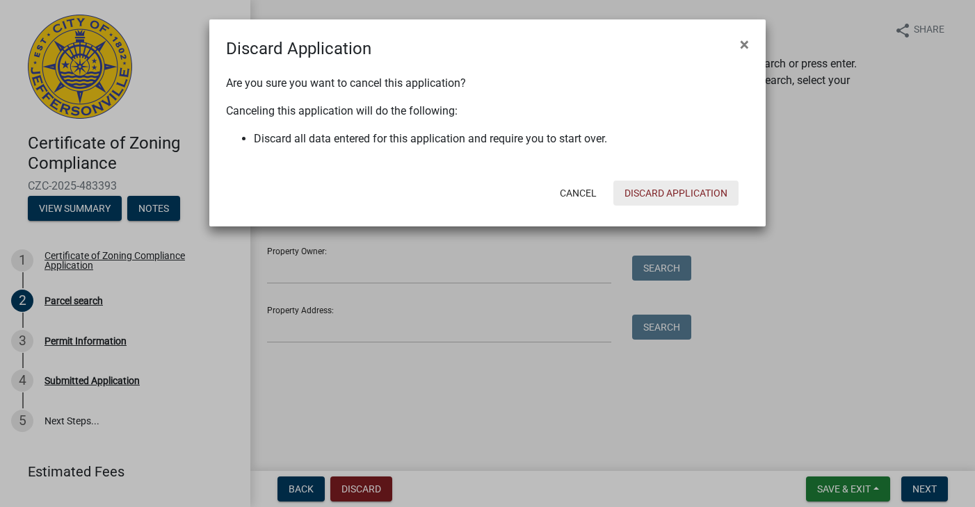
click at [701, 196] on button "Discard Application" at bounding box center [675, 193] width 125 height 25
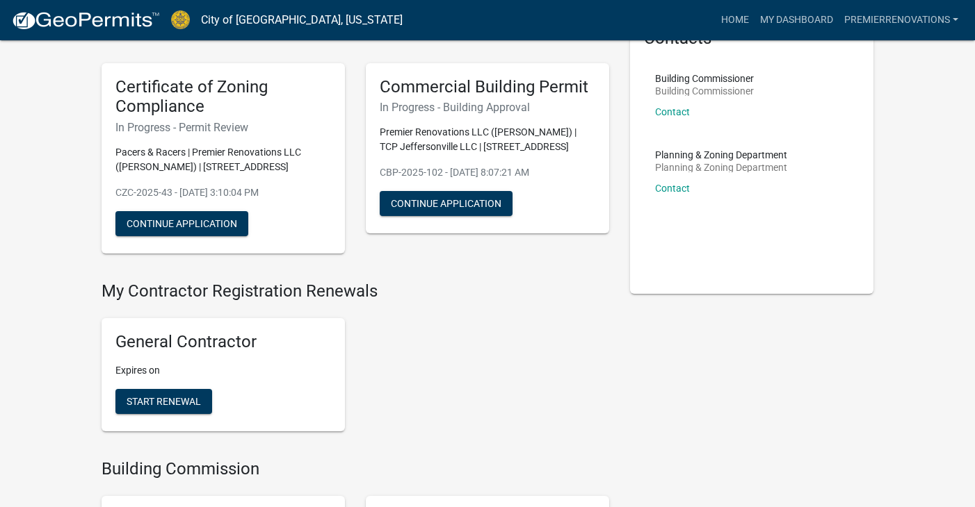
scroll to position [19, 0]
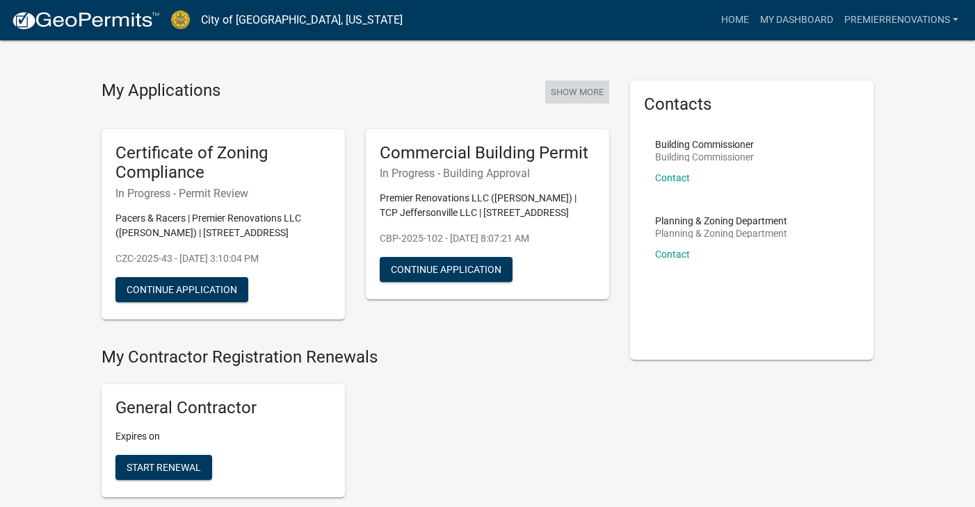
click at [590, 93] on button "Show More" at bounding box center [577, 92] width 64 height 23
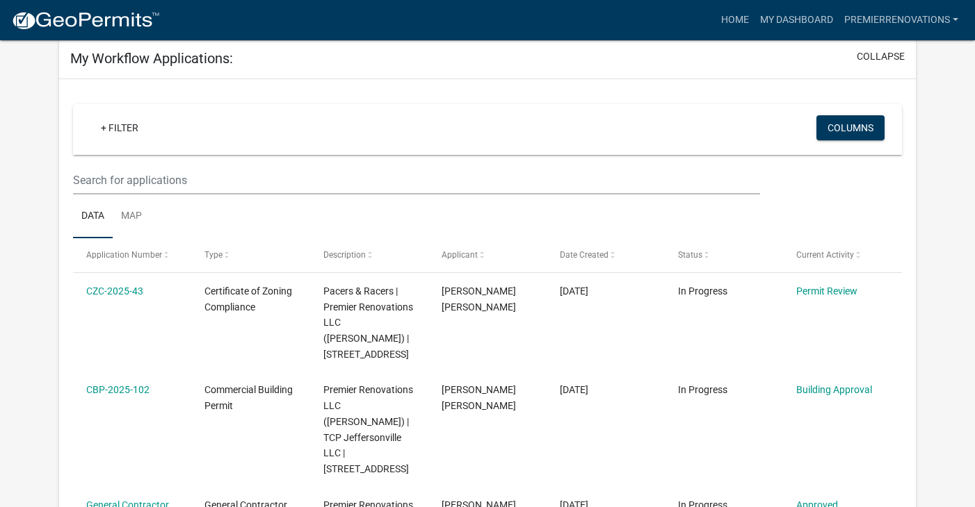
scroll to position [98, 0]
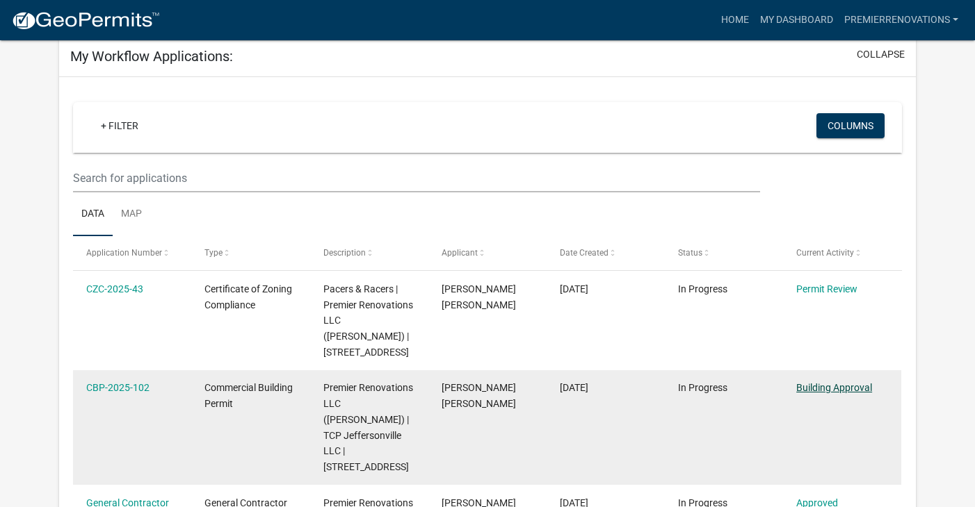
click at [847, 387] on datatable-body-cell "Building Approval" at bounding box center [842, 428] width 118 height 115
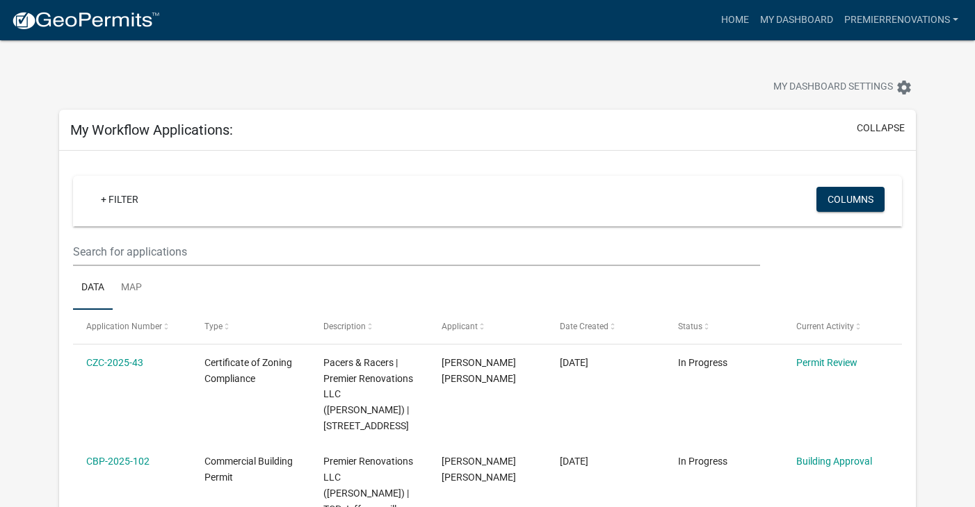
scroll to position [0, 0]
click at [738, 34] on nav "more_horiz Home My Dashboard PremierRenovations Account Contractor Profile Logo…" at bounding box center [487, 20] width 975 height 40
click at [736, 25] on link "Home" at bounding box center [734, 20] width 39 height 26
